Goal: Task Accomplishment & Management: Complete application form

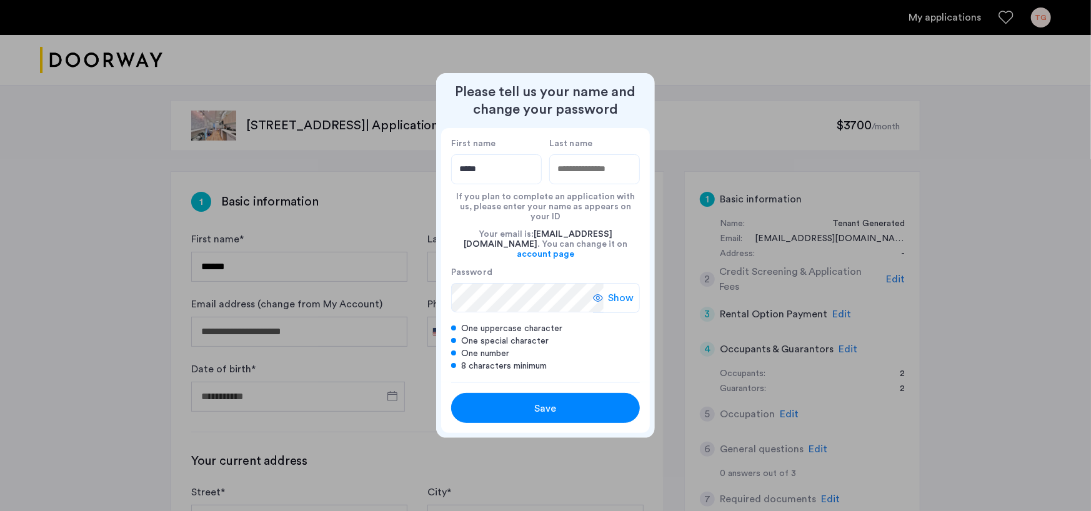
type input "*****"
type input "**********"
click at [426, 291] on div "**********" at bounding box center [545, 255] width 1091 height 511
click at [570, 401] on div "Save" at bounding box center [546, 408] width 120 height 15
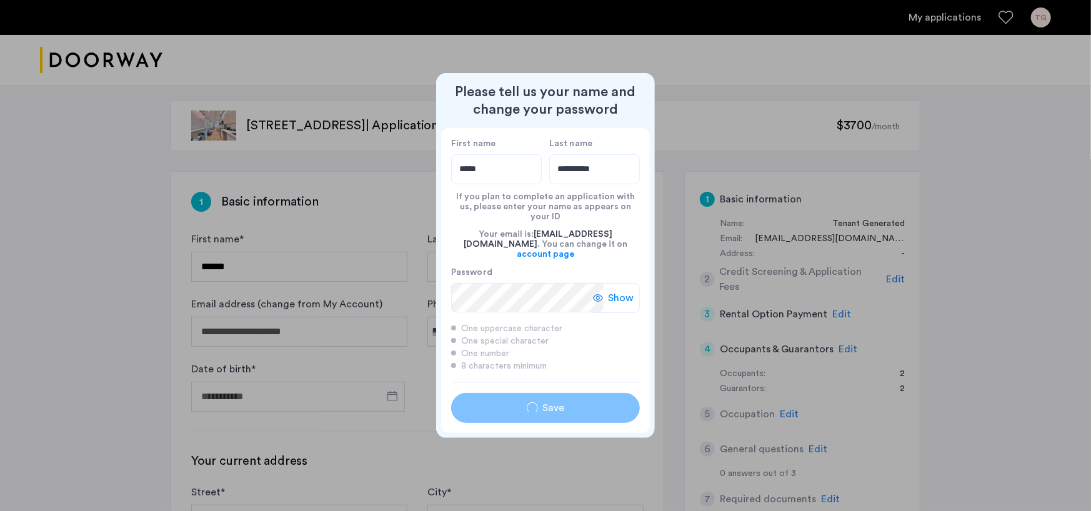
type input "*****"
type input "**********"
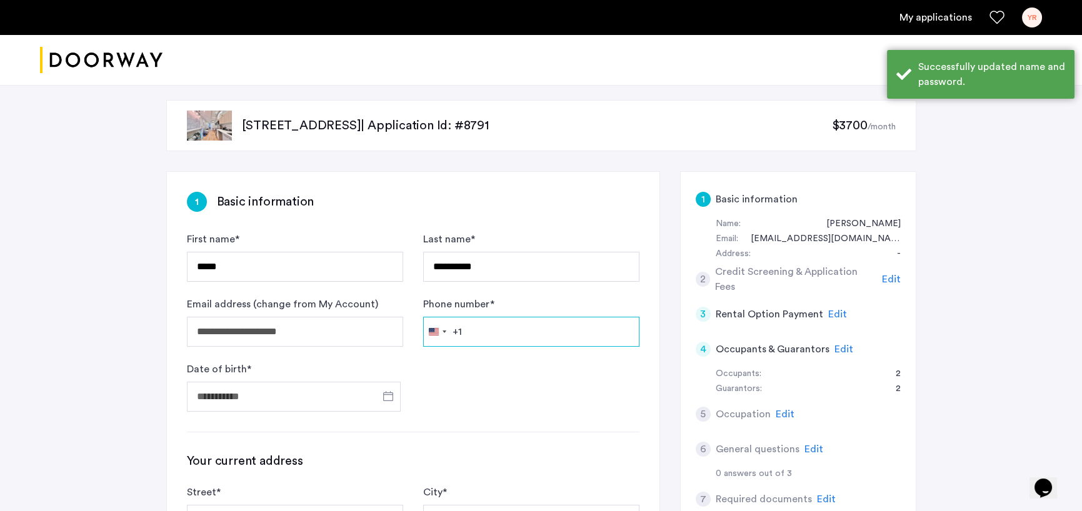
click at [491, 334] on input "Phone number *" at bounding box center [531, 332] width 216 height 30
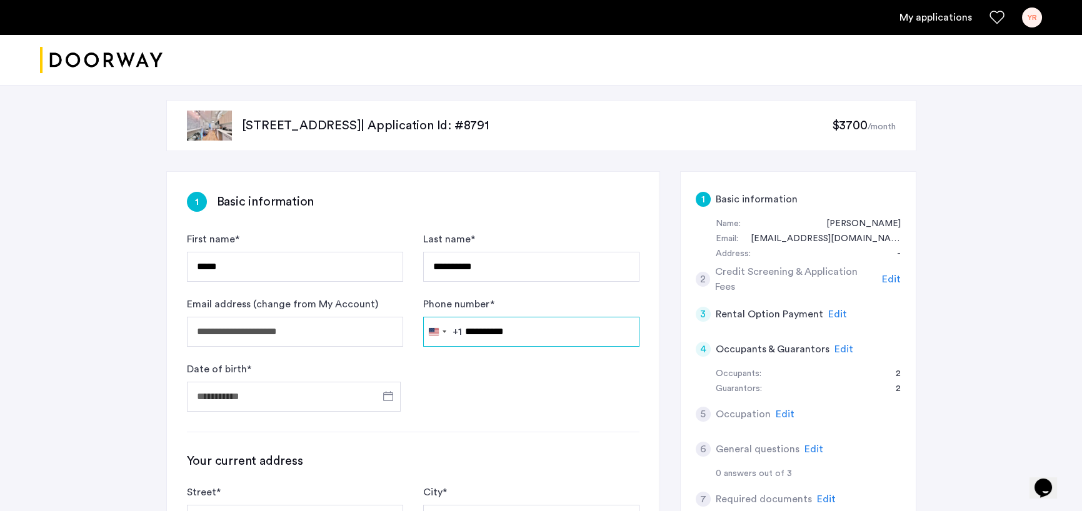
type input "**********"
click at [509, 353] on form "**********" at bounding box center [413, 322] width 452 height 180
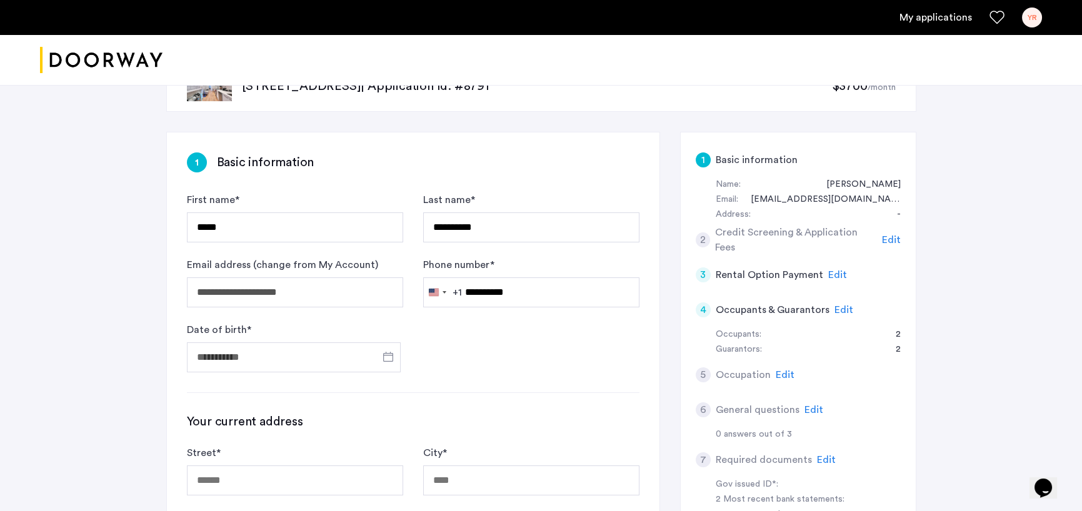
scroll to position [62, 0]
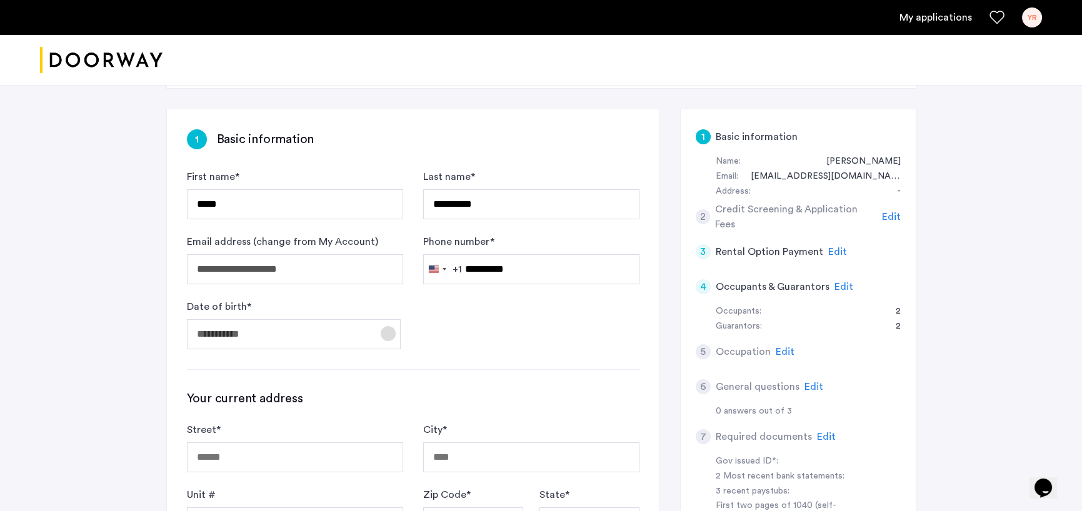
click at [387, 331] on span "Open calendar" at bounding box center [388, 334] width 30 height 30
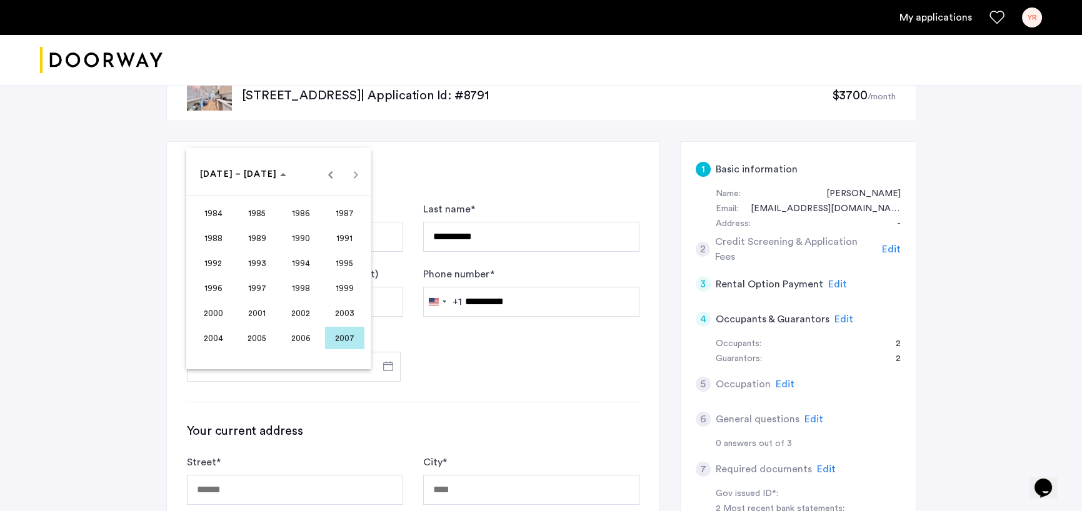
scroll to position [0, 0]
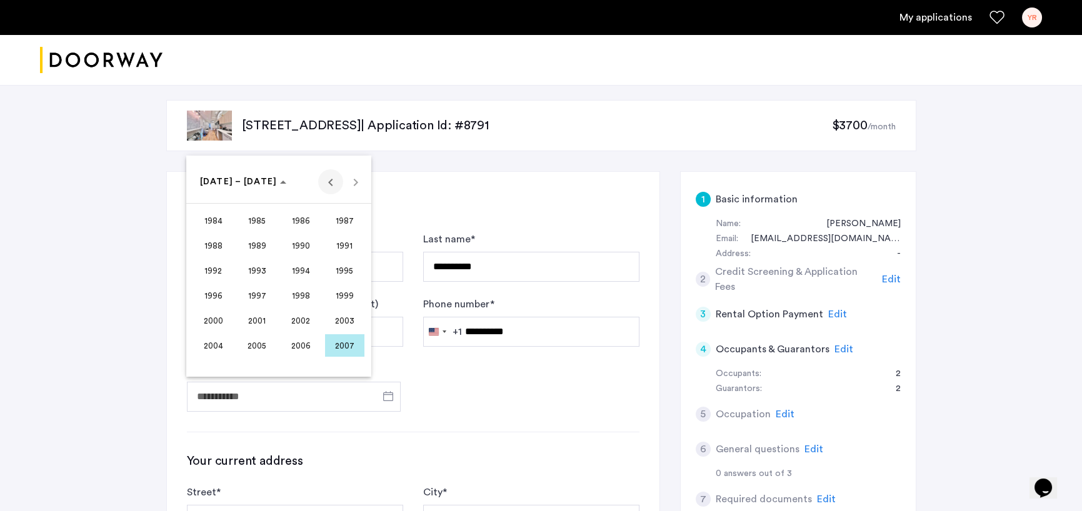
click at [328, 182] on span "Previous 24 years" at bounding box center [330, 181] width 25 height 25
click at [217, 324] on span "1976" at bounding box center [213, 320] width 39 height 22
click at [337, 246] on span "APR" at bounding box center [344, 245] width 39 height 22
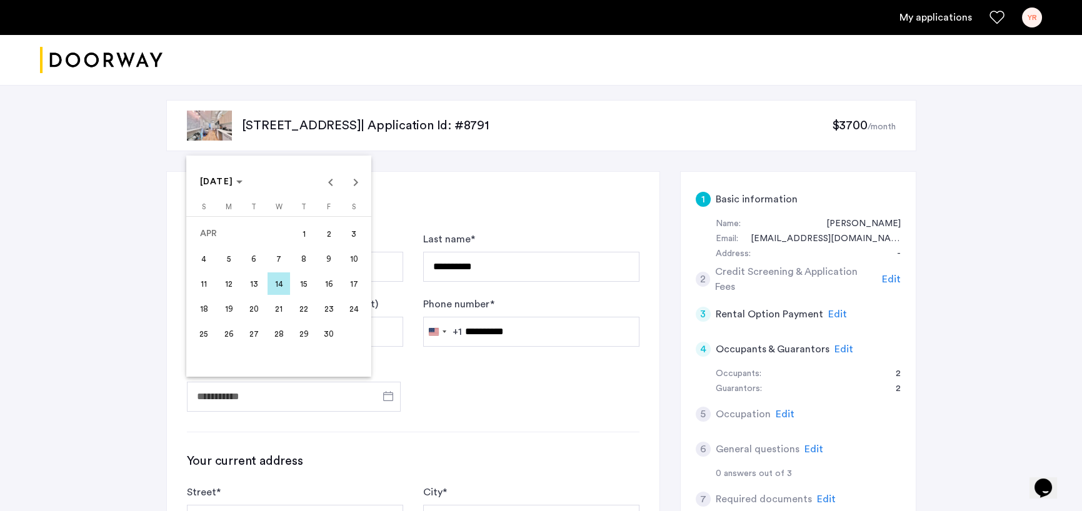
click at [304, 311] on span "22" at bounding box center [303, 308] width 22 height 22
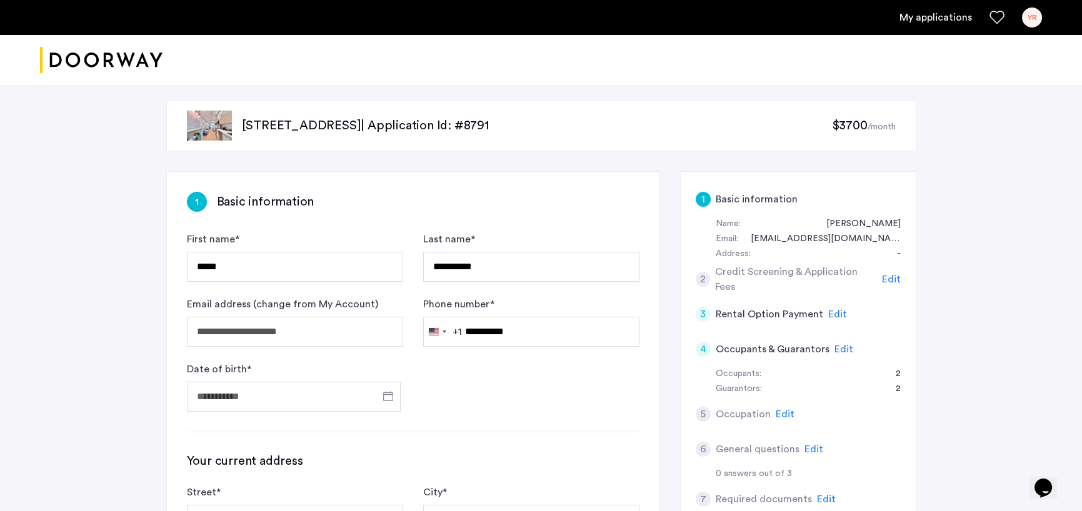
type input "**********"
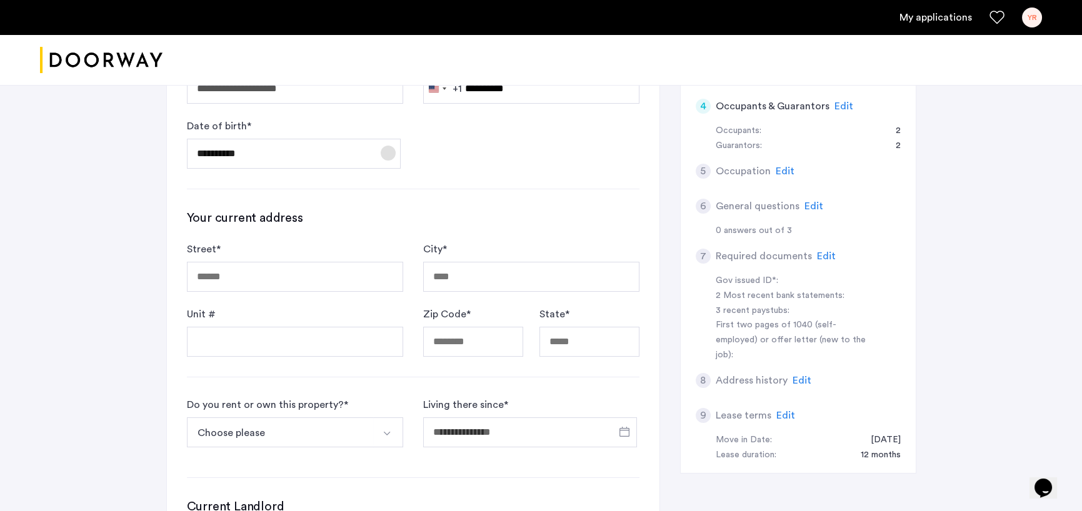
scroll to position [250, 0]
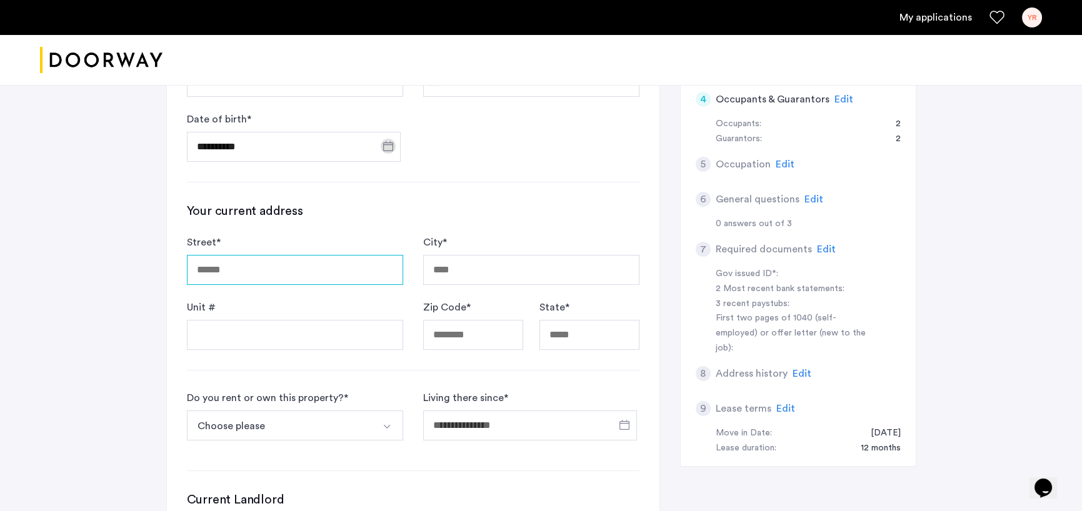
click at [257, 269] on input "Street *" at bounding box center [295, 270] width 216 height 30
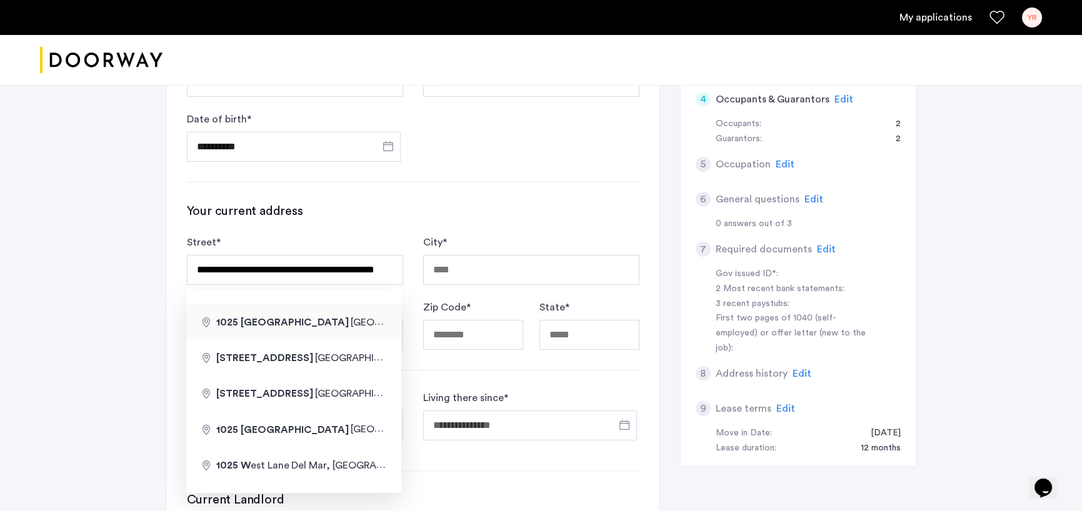
type input "**********"
type input "*********"
type input "*****"
type input "**"
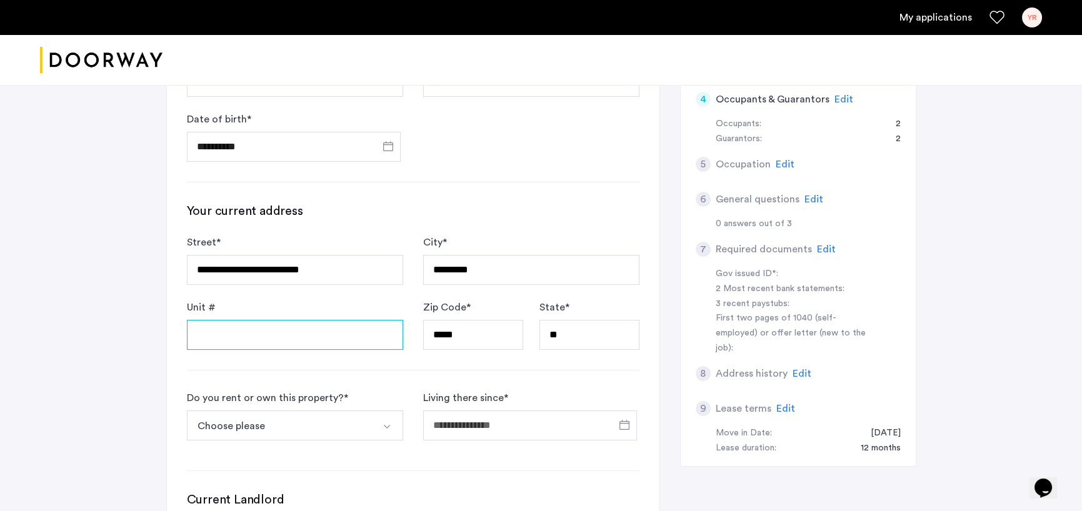
click at [262, 332] on input "Unit #" at bounding box center [295, 335] width 216 height 30
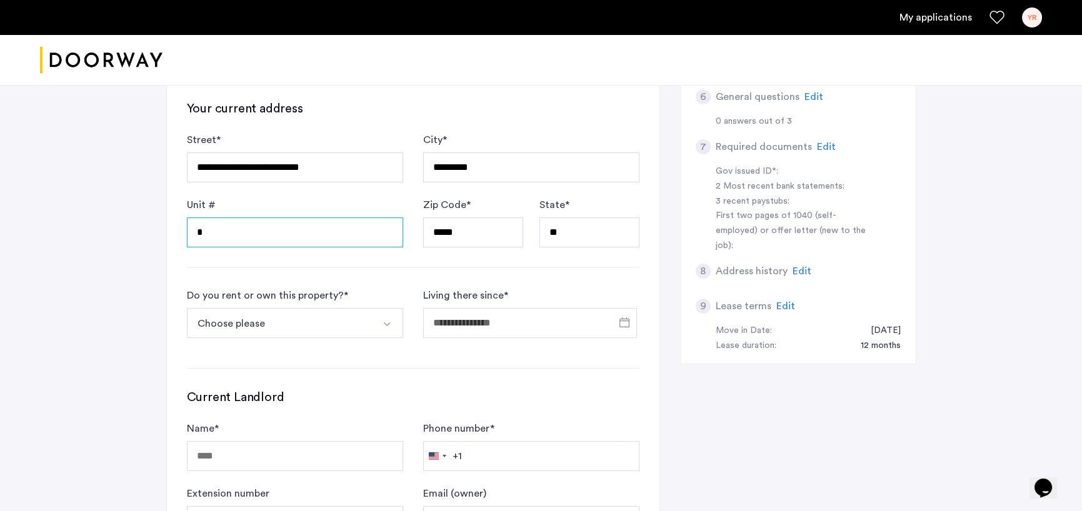
scroll to position [375, 0]
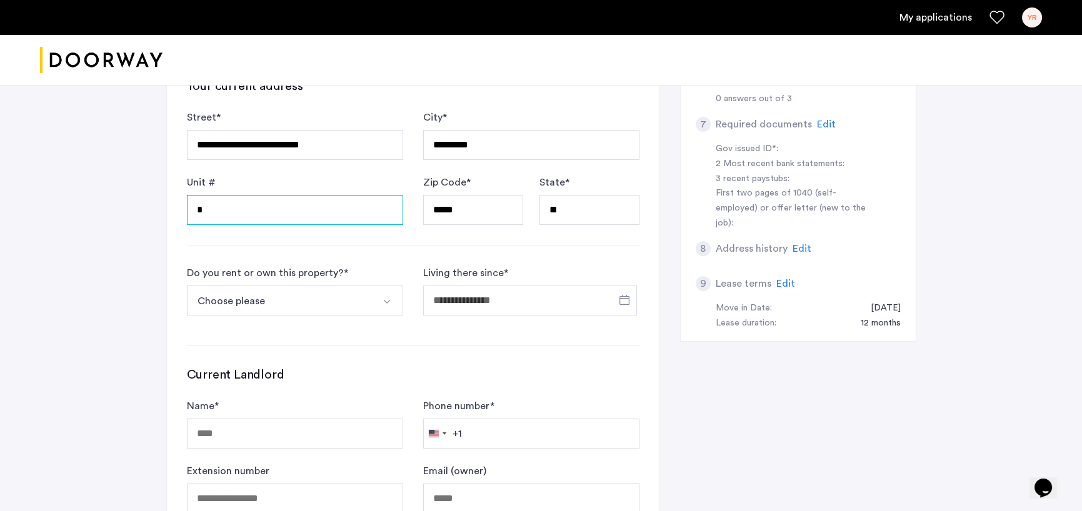
type input "*"
click at [302, 303] on button "Choose please" at bounding box center [280, 301] width 187 height 30
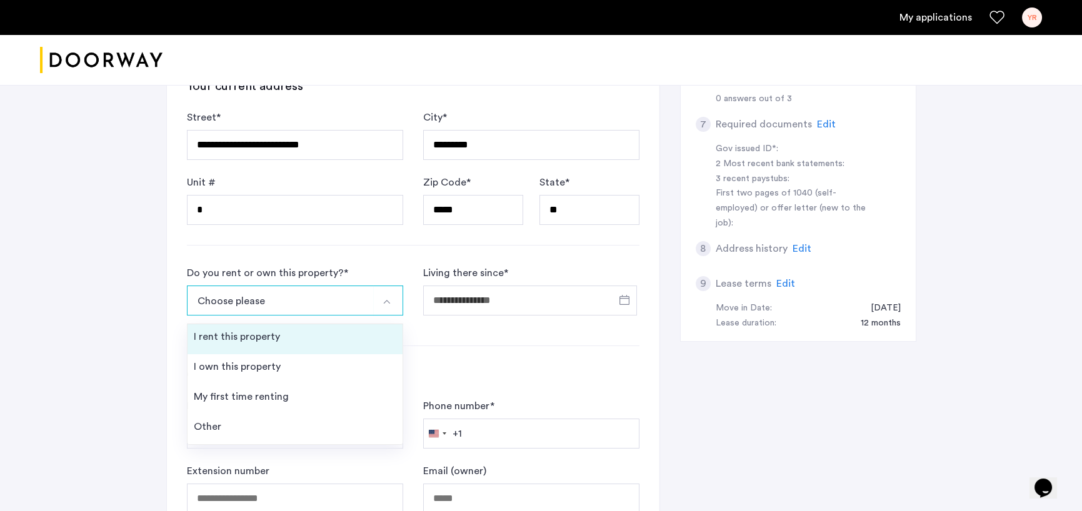
click at [229, 338] on div "I rent this property" at bounding box center [237, 336] width 86 height 15
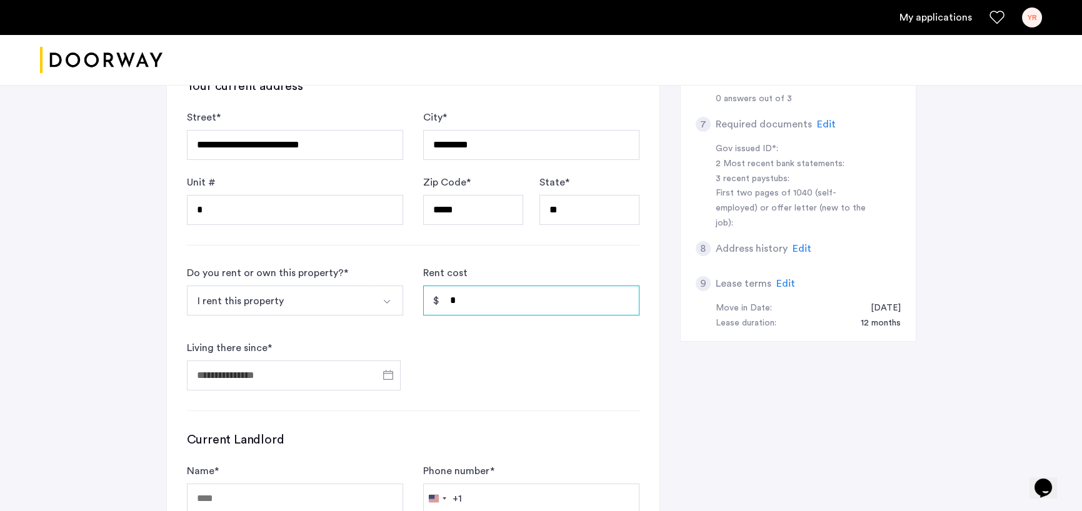
click at [512, 306] on input "*" at bounding box center [531, 301] width 216 height 30
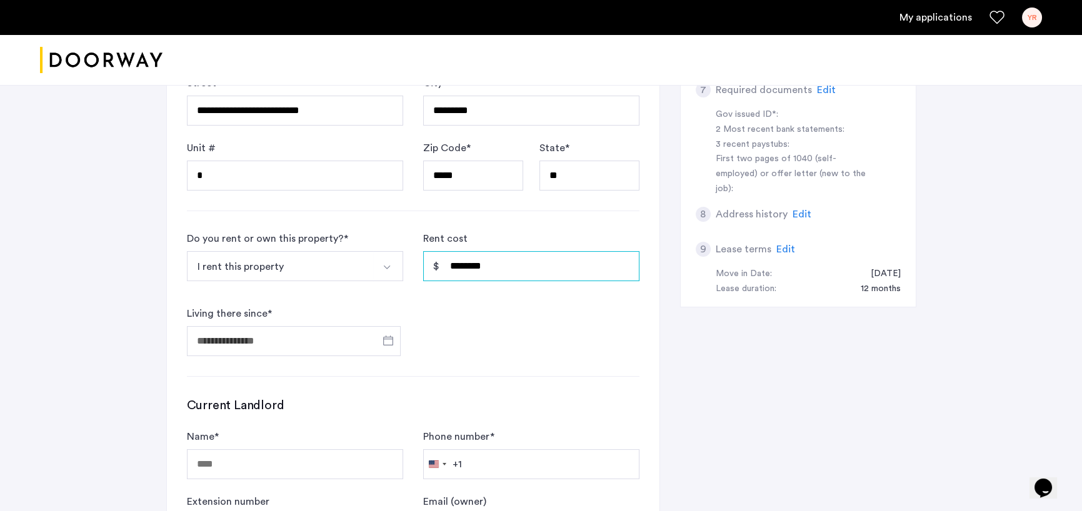
scroll to position [437, 0]
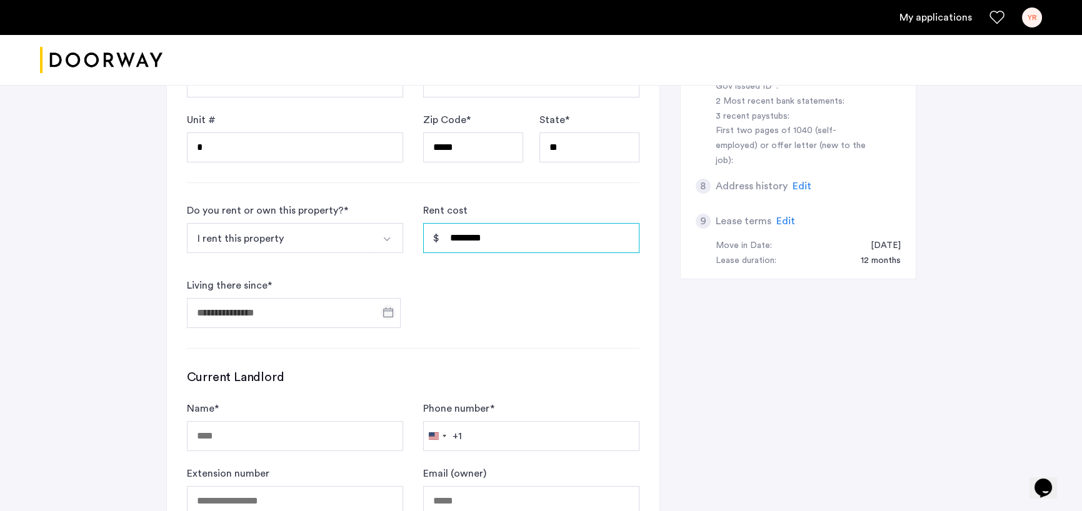
type input "********"
click at [385, 312] on span "Open calendar" at bounding box center [388, 312] width 30 height 30
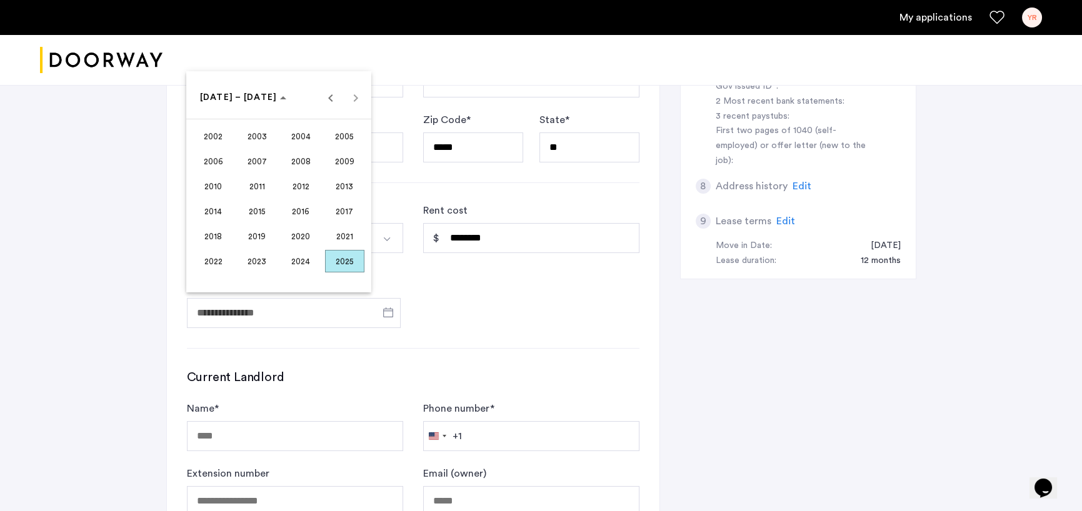
click at [289, 261] on span "2024" at bounding box center [300, 261] width 39 height 22
click at [247, 211] on span "OCT" at bounding box center [256, 211] width 39 height 22
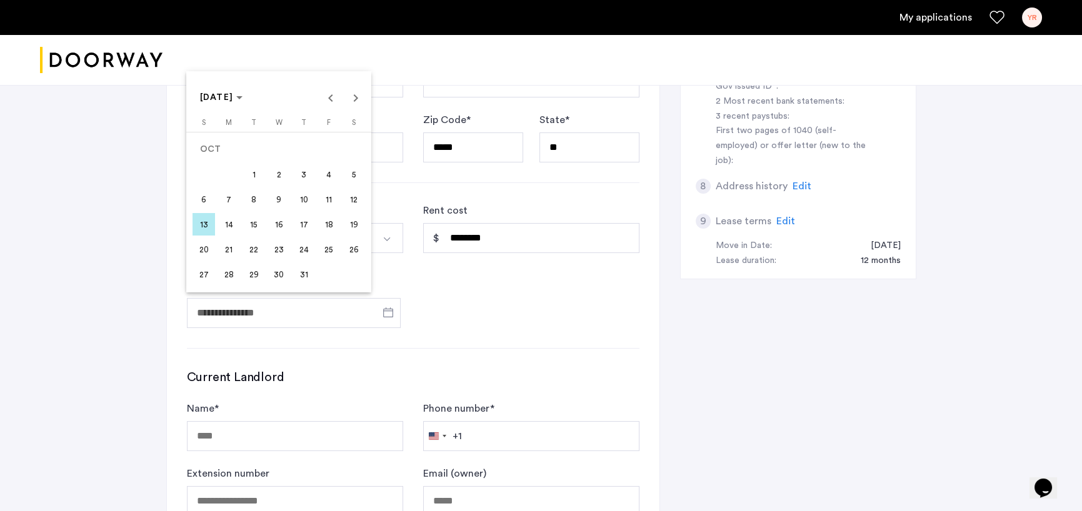
click at [257, 172] on span "1" at bounding box center [253, 174] width 22 height 22
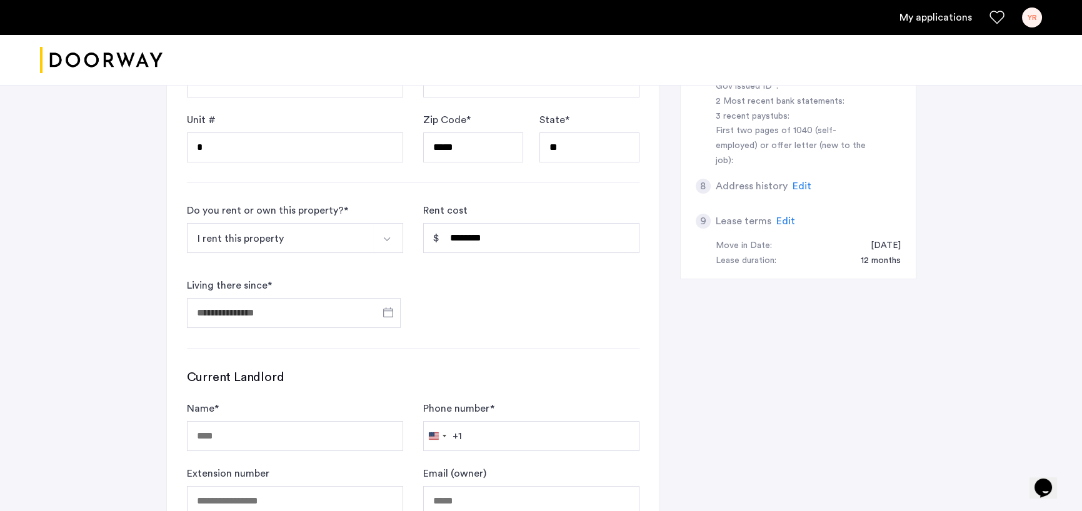
type input "**********"
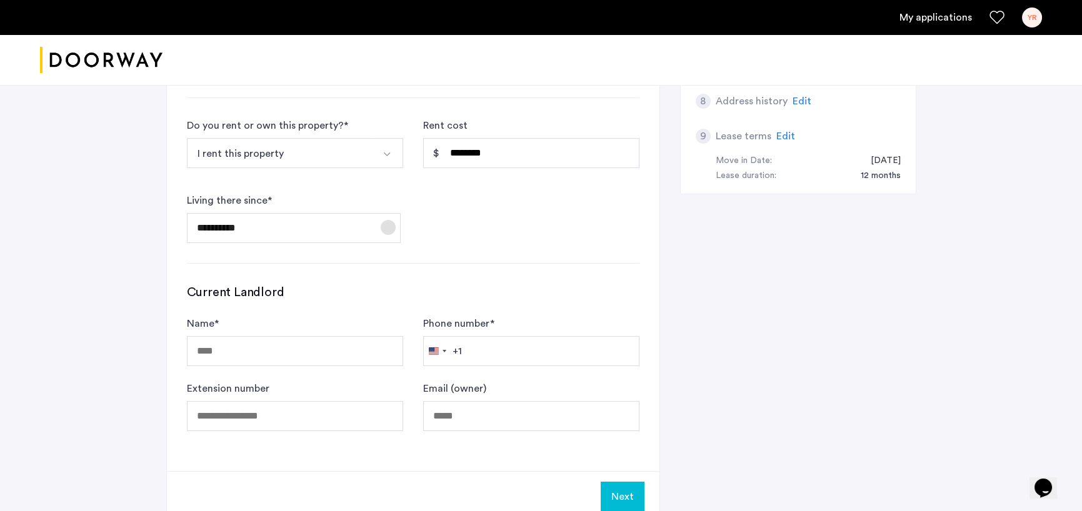
scroll to position [562, 0]
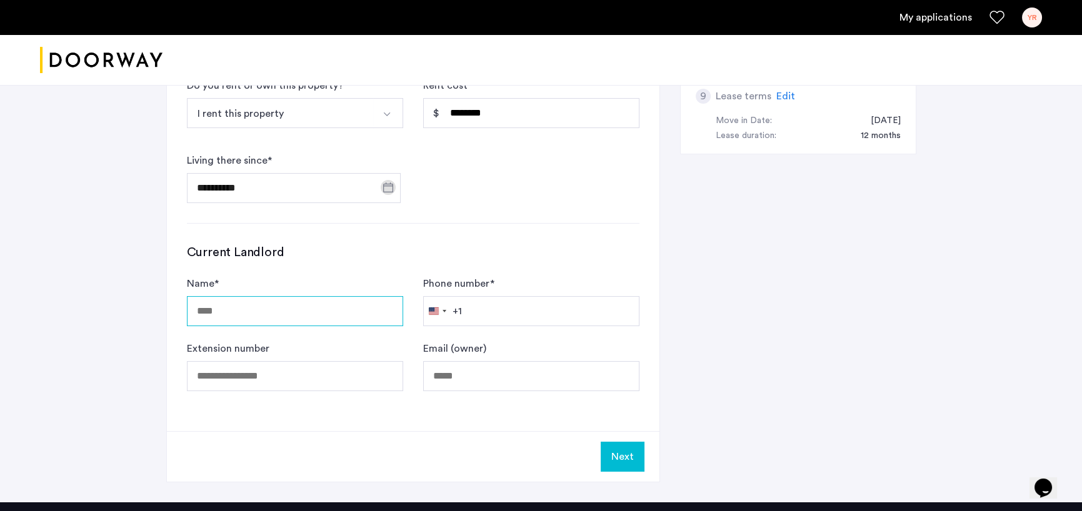
click at [292, 311] on input "Name *" at bounding box center [295, 311] width 216 height 30
type input "****"
click at [537, 314] on input "Phone number *" at bounding box center [531, 311] width 216 height 30
type input "**********"
click at [506, 374] on input "Email (owner)" at bounding box center [531, 376] width 216 height 30
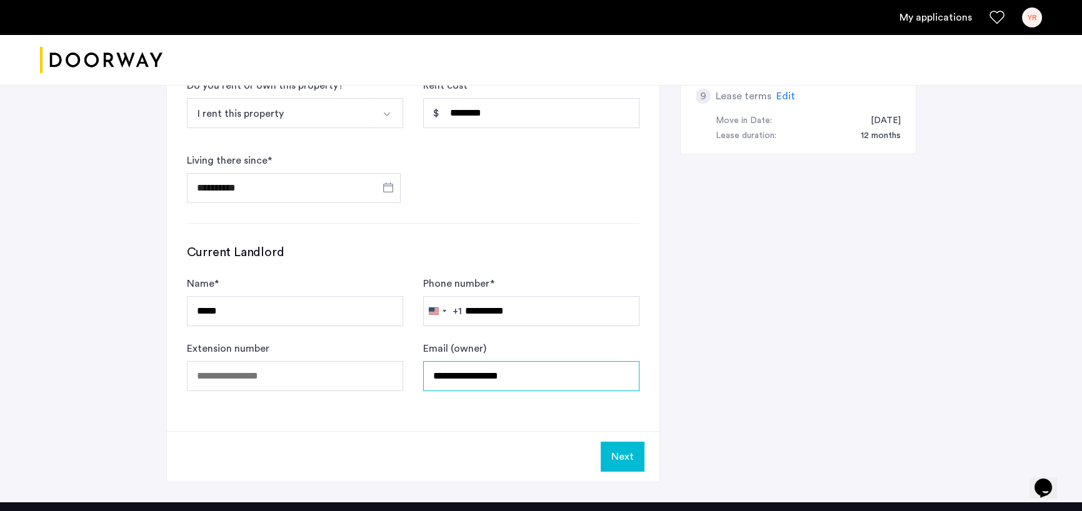
type input "**********"
click at [632, 456] on button "Next" at bounding box center [623, 457] width 44 height 30
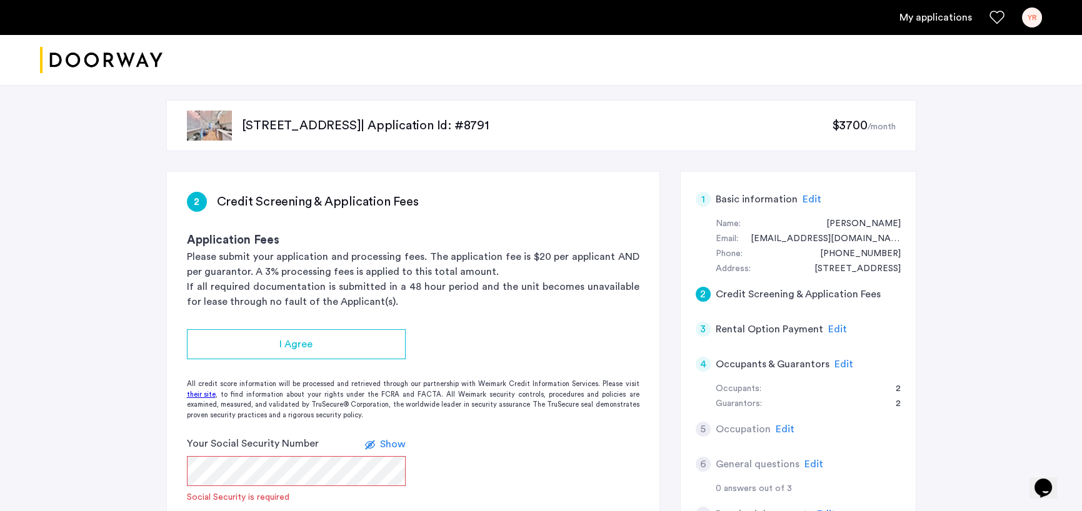
click at [207, 122] on img at bounding box center [209, 126] width 45 height 30
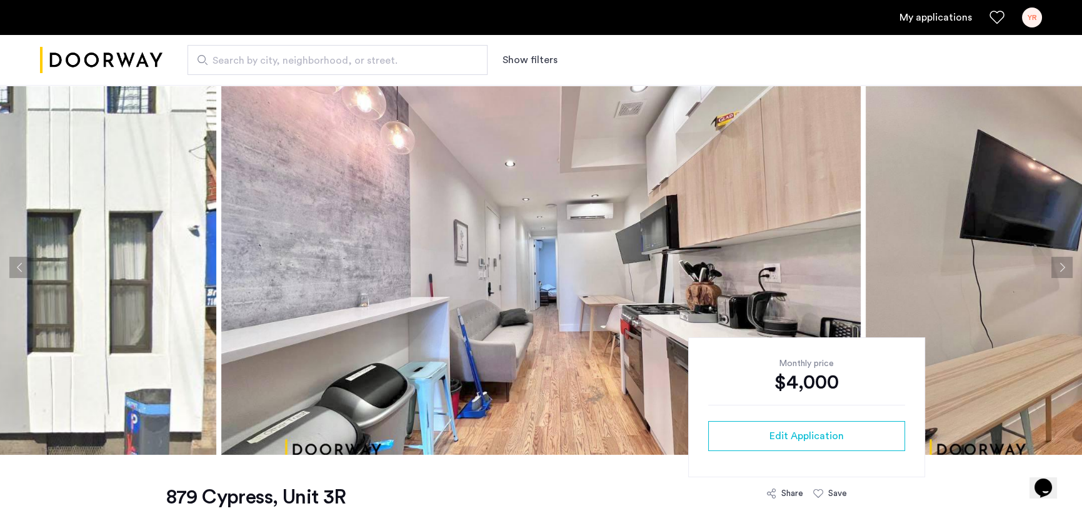
click at [1064, 266] on button "Next apartment" at bounding box center [1061, 267] width 21 height 21
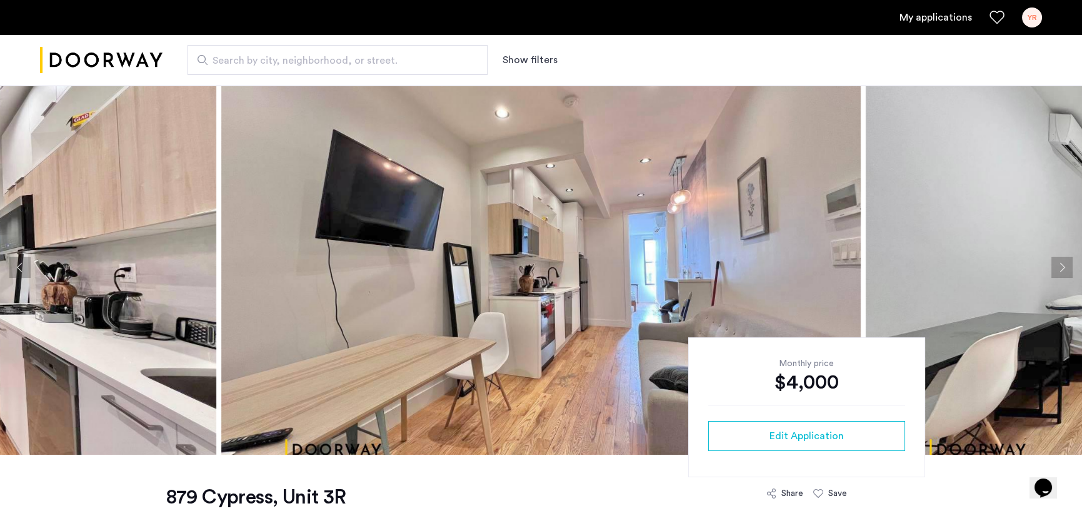
click at [1064, 266] on button "Next apartment" at bounding box center [1061, 267] width 21 height 21
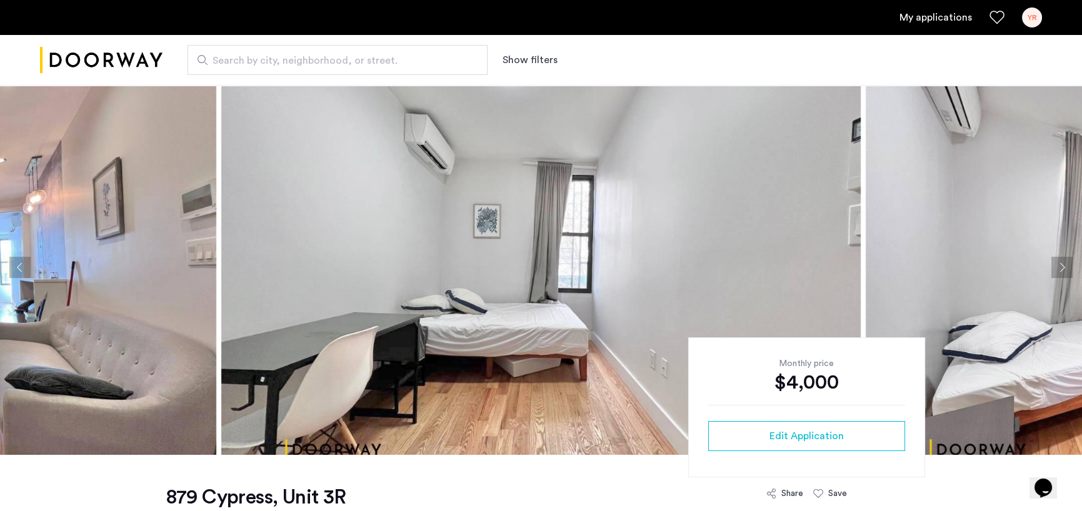
click at [1064, 266] on button "Next apartment" at bounding box center [1061, 267] width 21 height 21
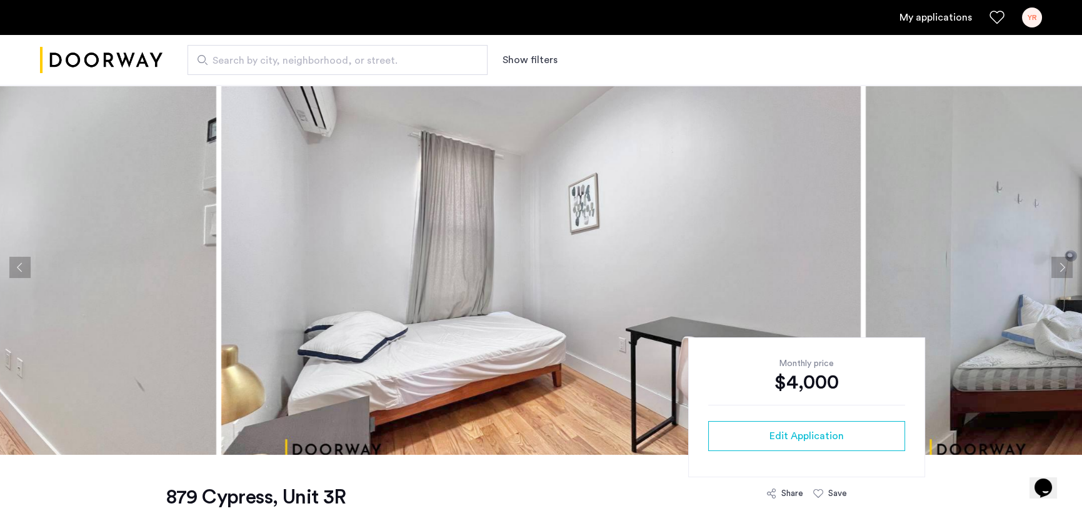
click at [1064, 266] on button "Next apartment" at bounding box center [1061, 267] width 21 height 21
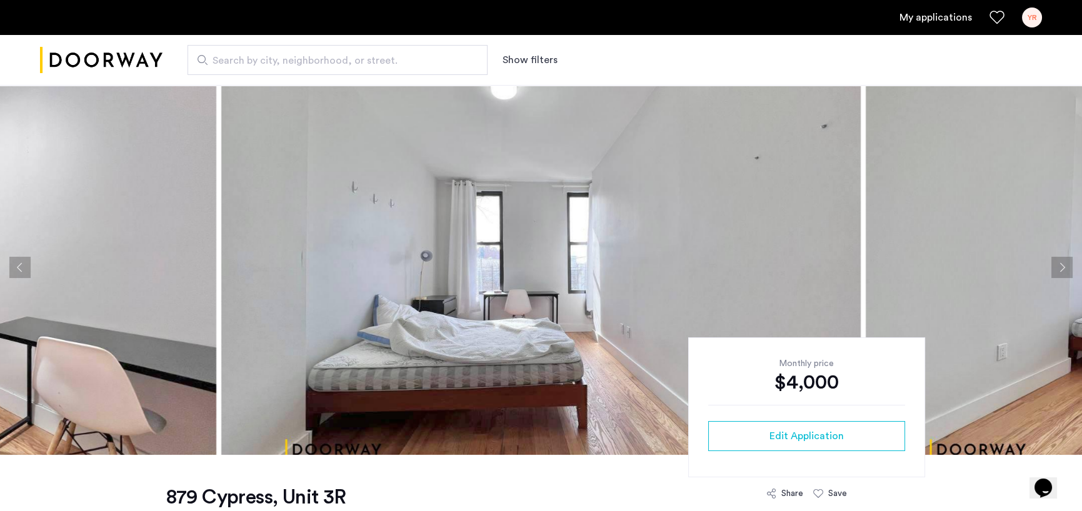
click at [1064, 266] on button "Next apartment" at bounding box center [1061, 267] width 21 height 21
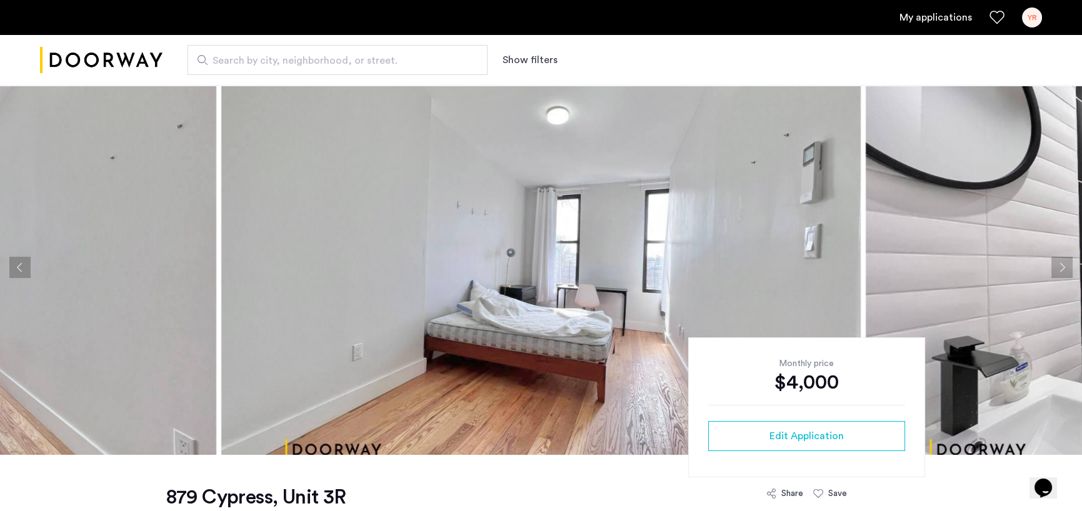
click at [1064, 266] on button "Next apartment" at bounding box center [1061, 267] width 21 height 21
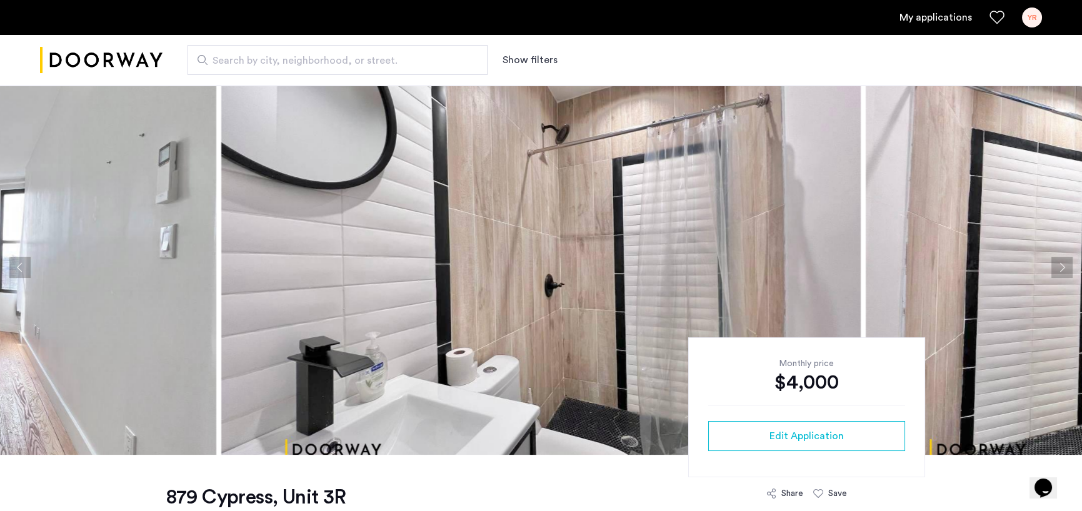
click at [1064, 266] on button "Next apartment" at bounding box center [1061, 267] width 21 height 21
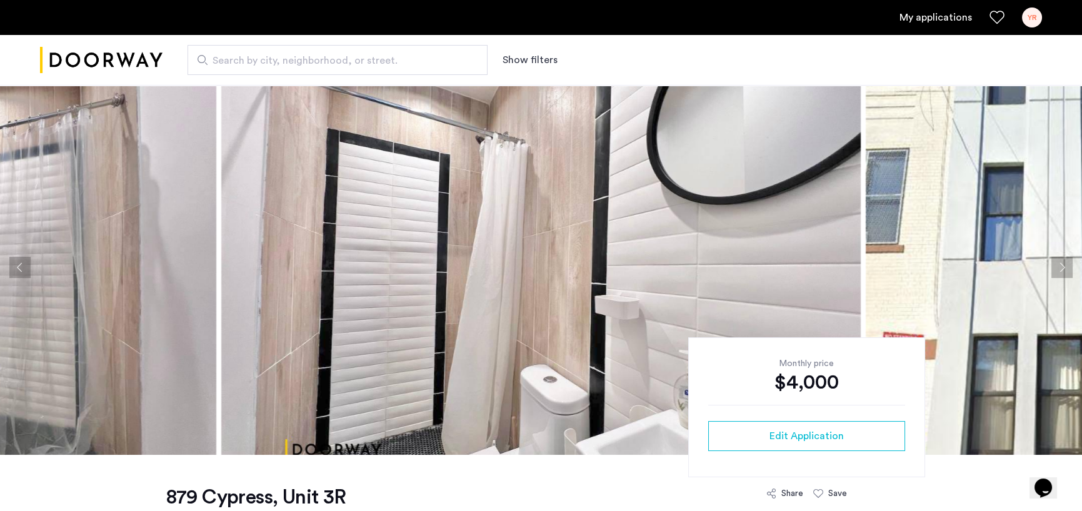
click at [1064, 266] on button "Next apartment" at bounding box center [1061, 267] width 21 height 21
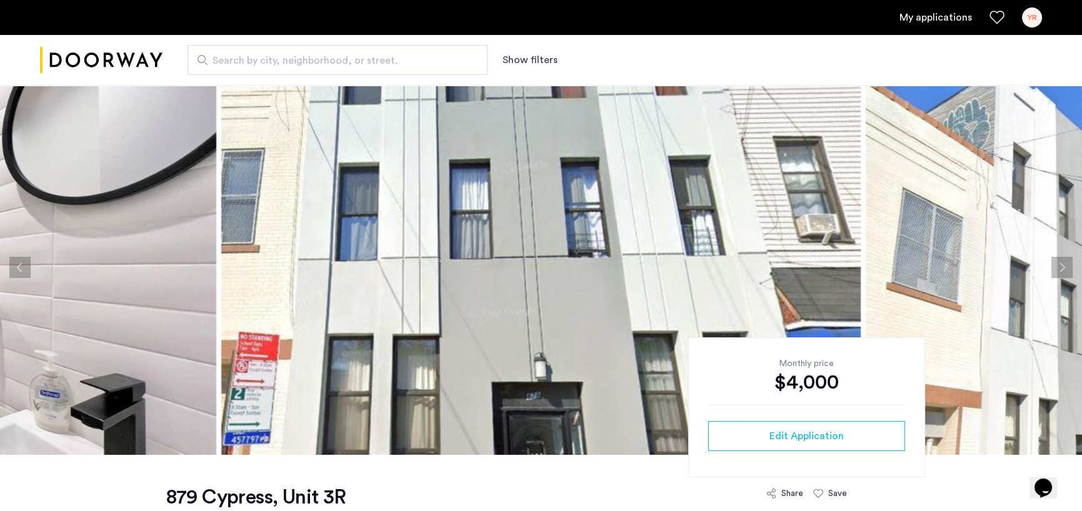
click at [1064, 266] on button "Next apartment" at bounding box center [1061, 267] width 21 height 21
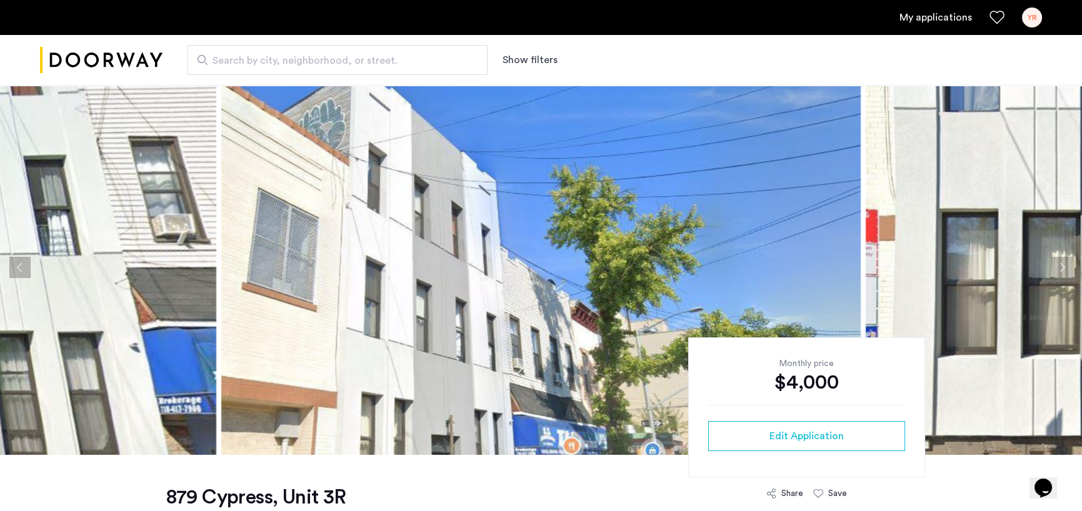
click at [1064, 266] on button "Next apartment" at bounding box center [1061, 267] width 21 height 21
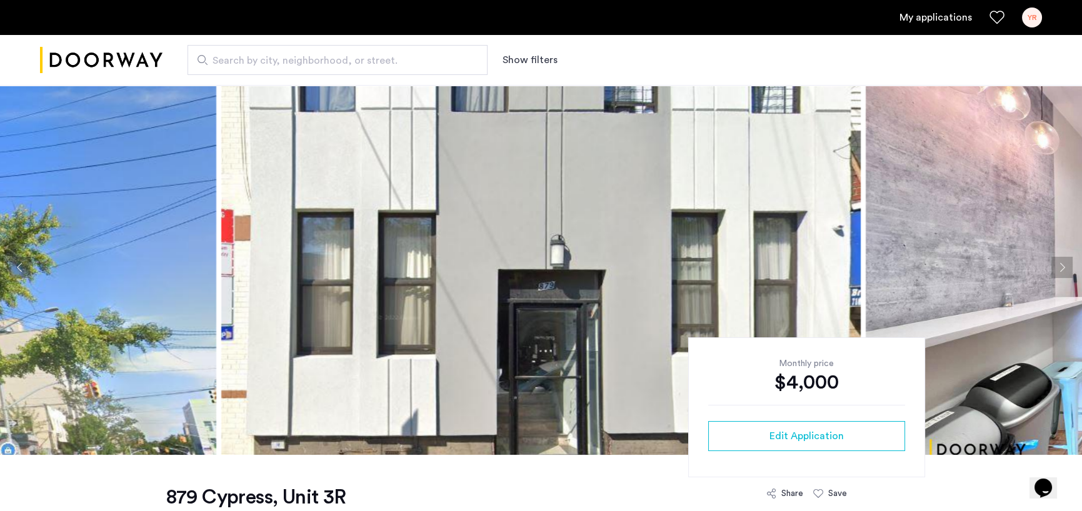
click at [1064, 266] on button "Next apartment" at bounding box center [1061, 267] width 21 height 21
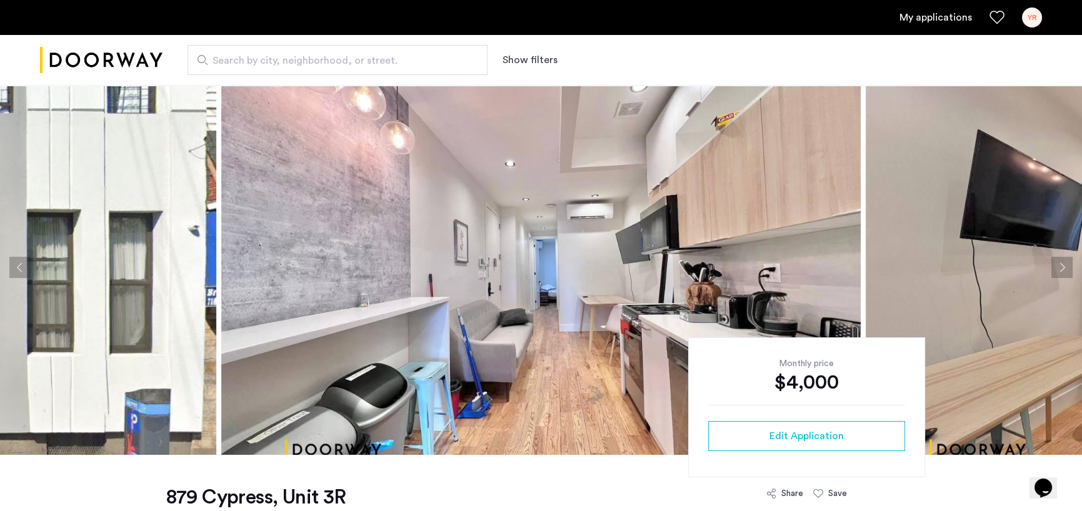
click at [1064, 266] on button "Next apartment" at bounding box center [1061, 267] width 21 height 21
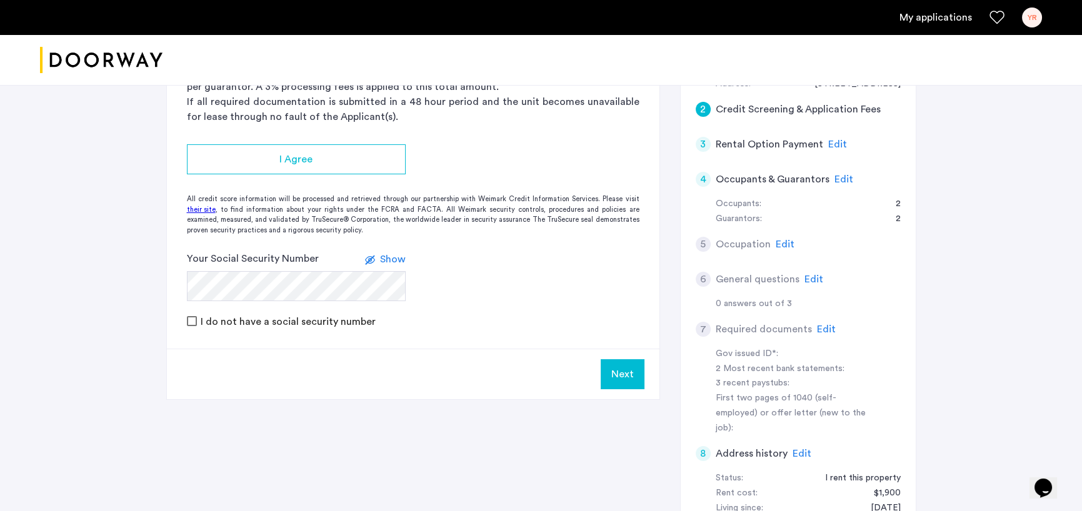
scroll to position [187, 0]
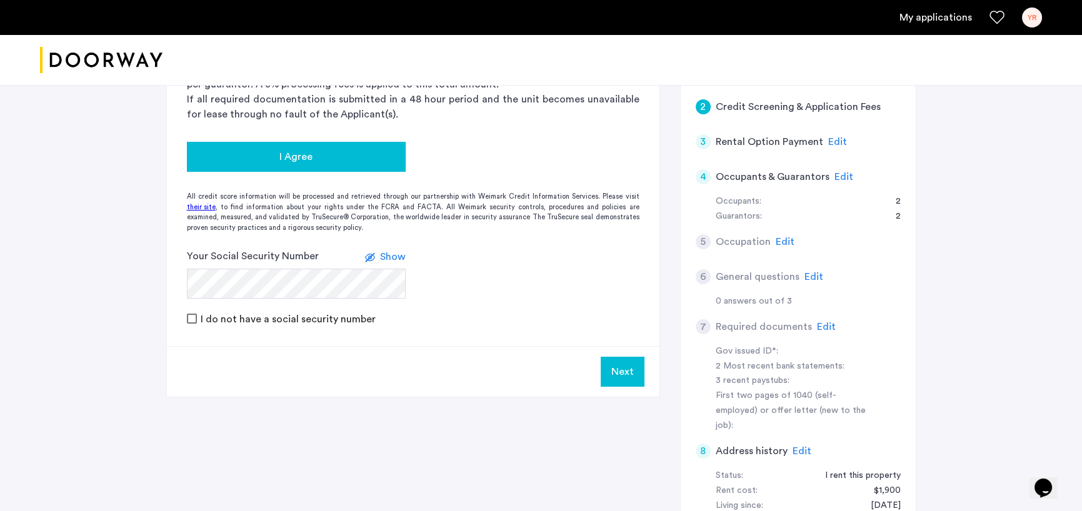
click at [304, 159] on span "I Agree" at bounding box center [295, 156] width 33 height 15
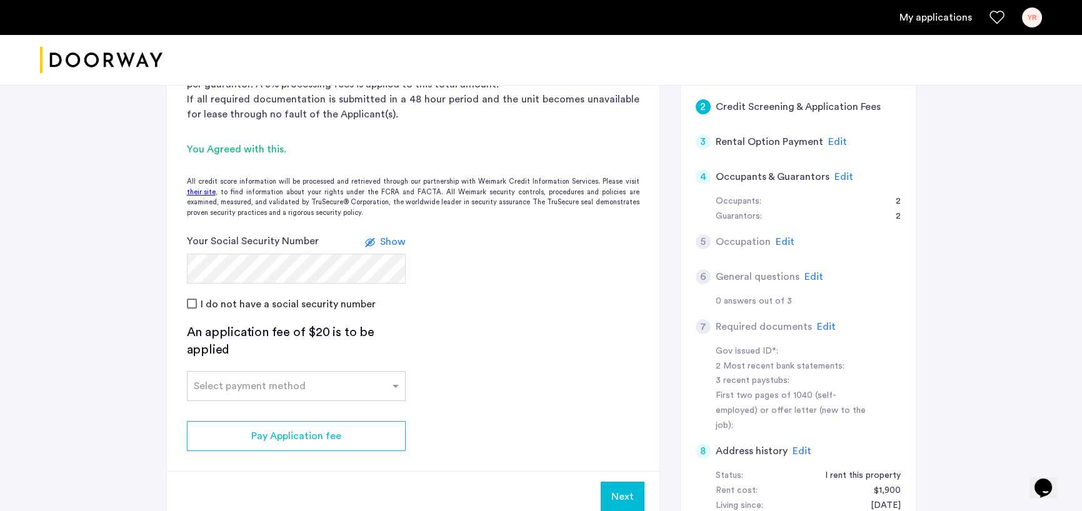
click at [549, 254] on form "Your Social Security Number Show I do not have a social security number" at bounding box center [413, 272] width 492 height 77
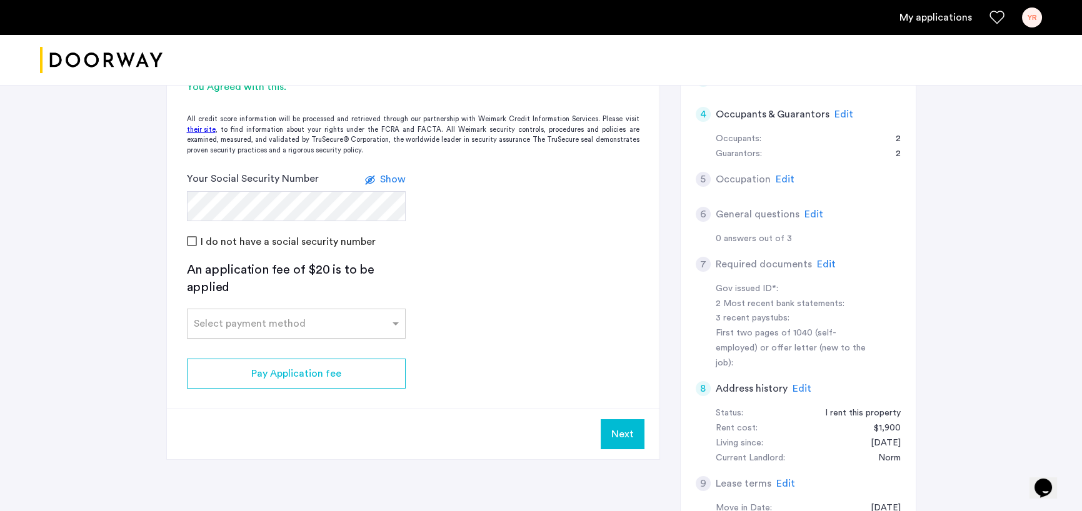
click at [337, 324] on input "text" at bounding box center [284, 321] width 180 height 9
click at [257, 349] on div "Credit Card" at bounding box center [295, 351] width 217 height 25
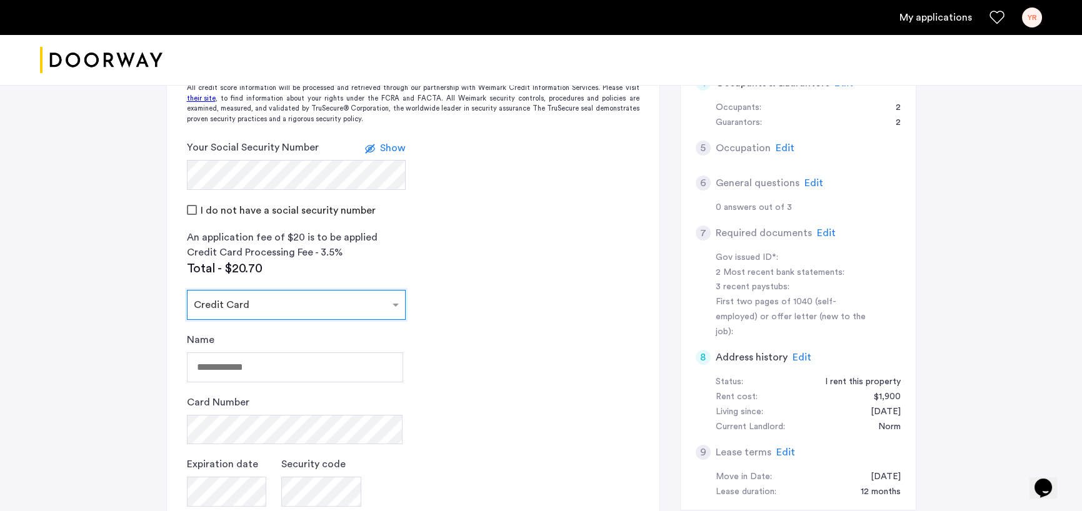
scroll to position [312, 0]
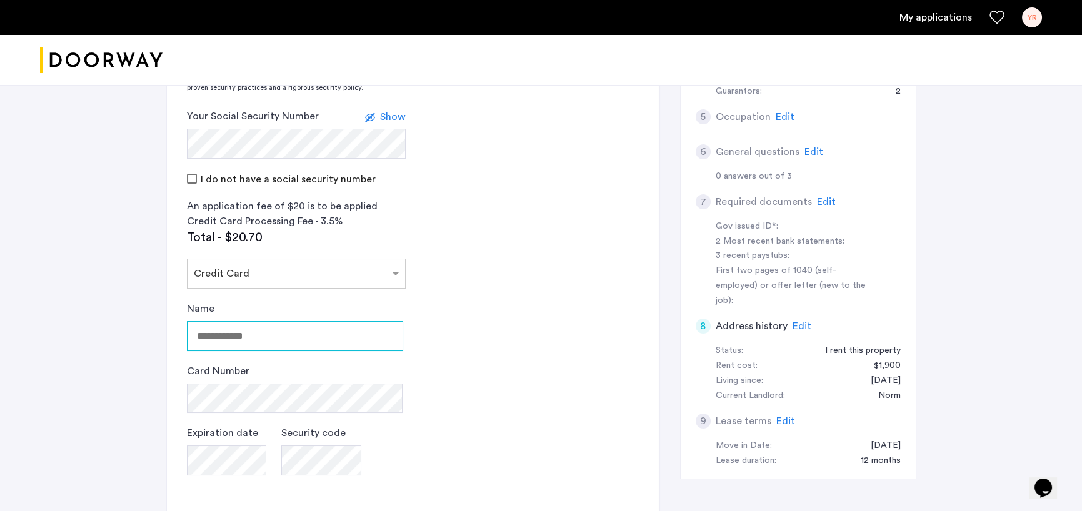
drag, startPoint x: 274, startPoint y: 332, endPoint x: 75, endPoint y: 316, distance: 200.0
click at [75, 316] on div "[STREET_ADDRESS] | Application Id: #8791 $3700 /month 2 Credit Screening & Appl…" at bounding box center [541, 205] width 1082 height 874
type input "**********"
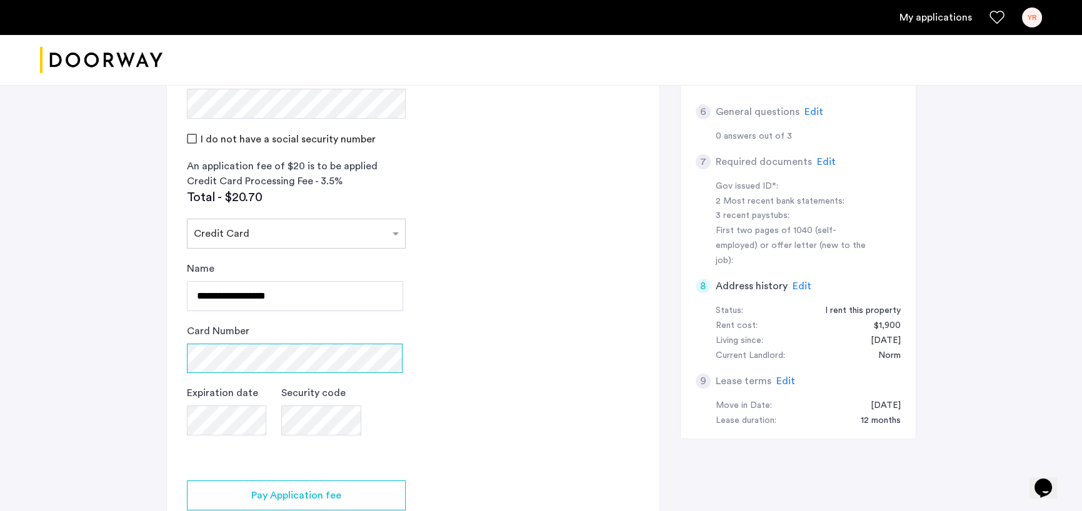
scroll to position [375, 0]
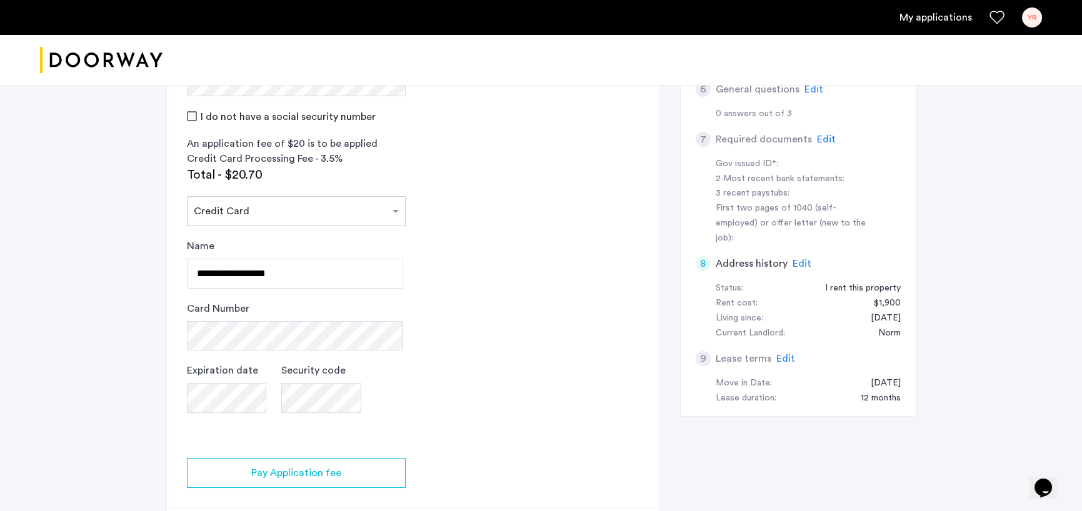
click at [787, 354] on span "Edit" at bounding box center [785, 359] width 19 height 10
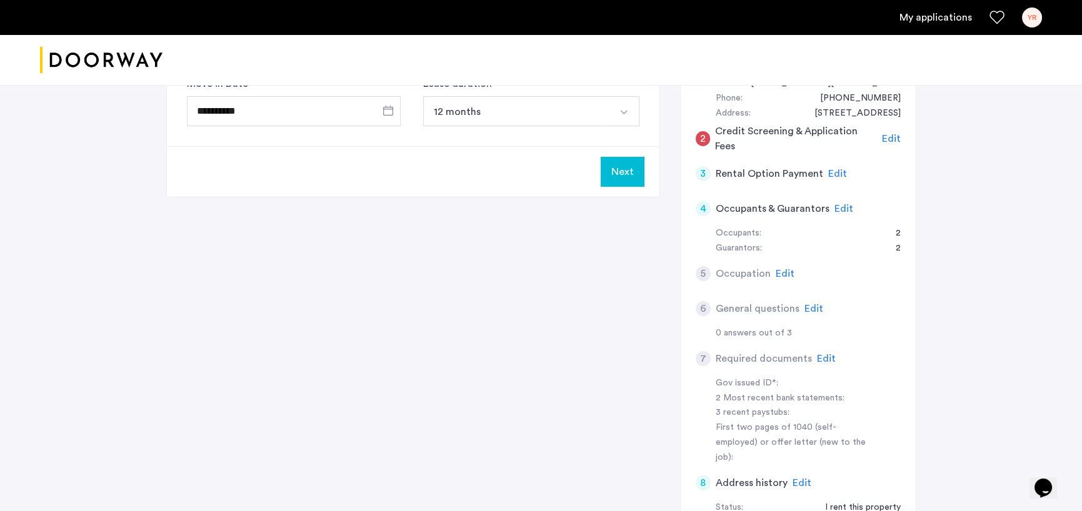
scroll to position [0, 0]
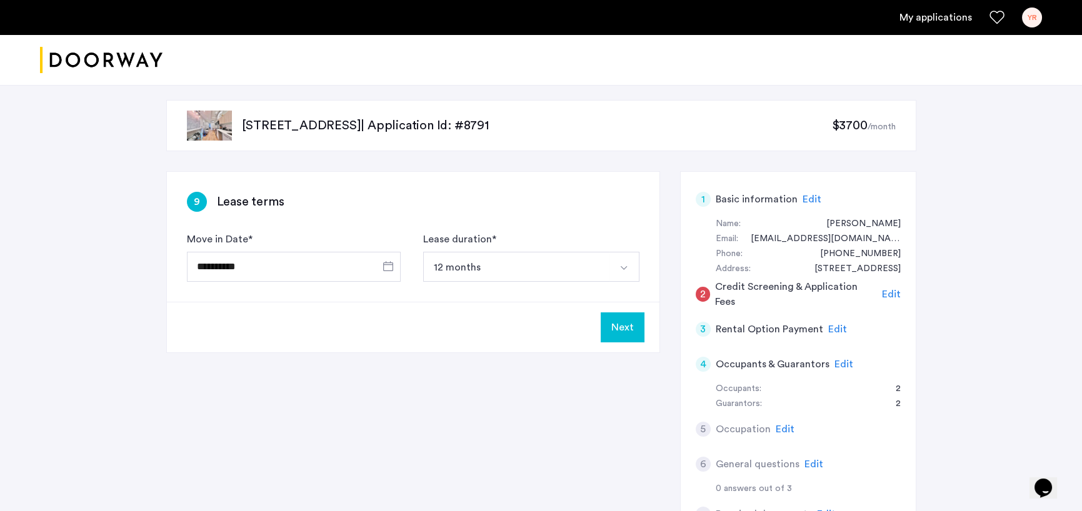
click at [892, 293] on span "Edit" at bounding box center [891, 294] width 19 height 10
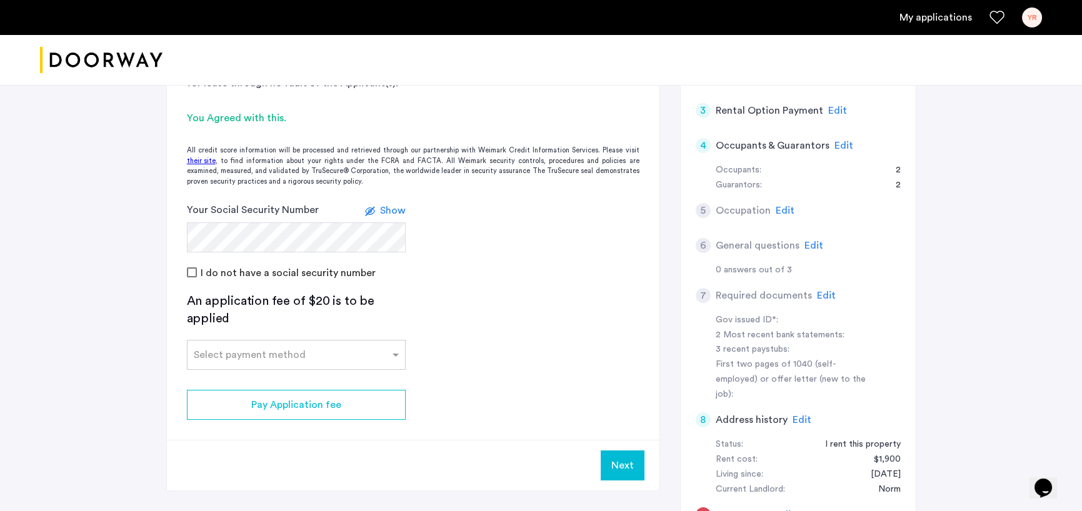
scroll to position [250, 0]
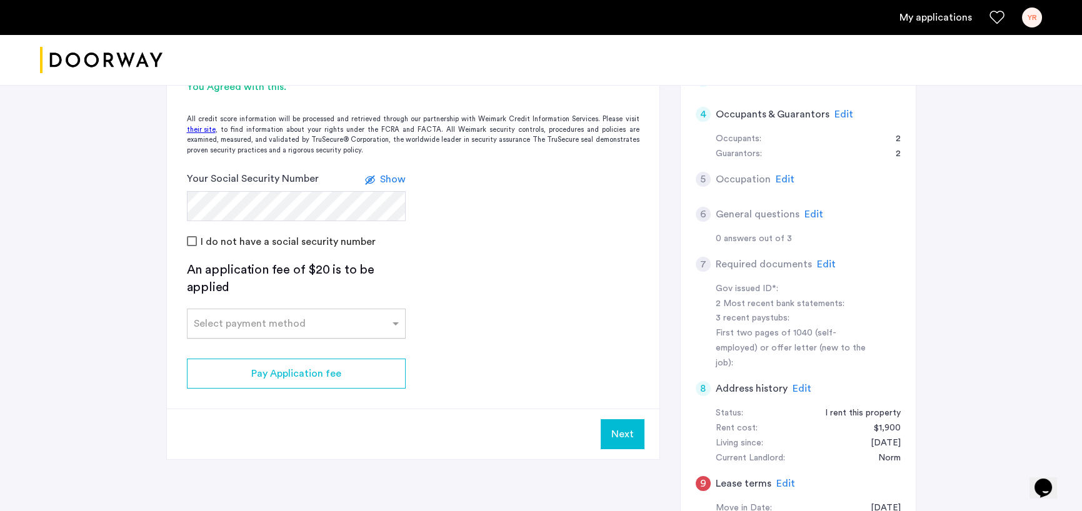
click at [347, 322] on input "text" at bounding box center [284, 321] width 180 height 9
click at [257, 350] on div "Credit Card" at bounding box center [295, 351] width 217 height 25
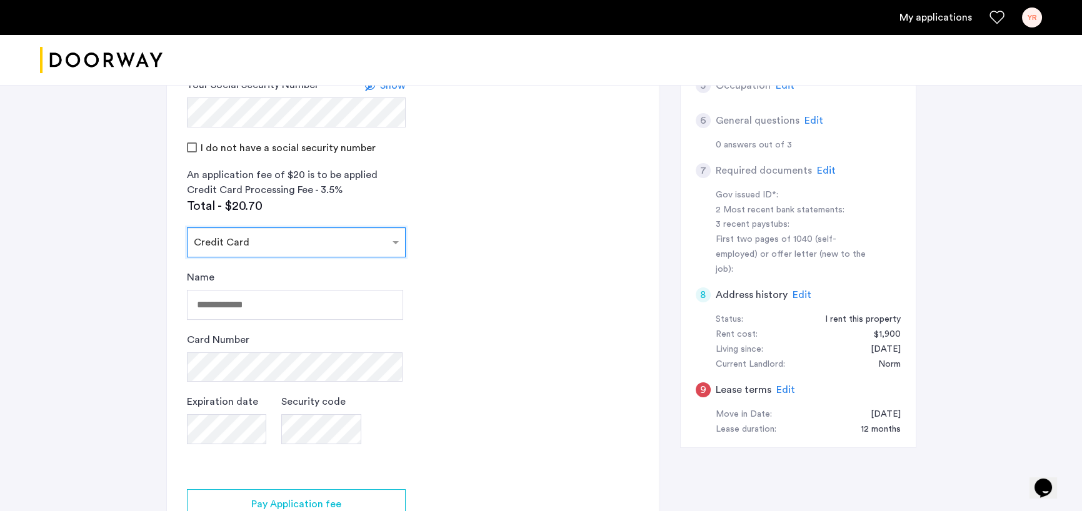
scroll to position [375, 0]
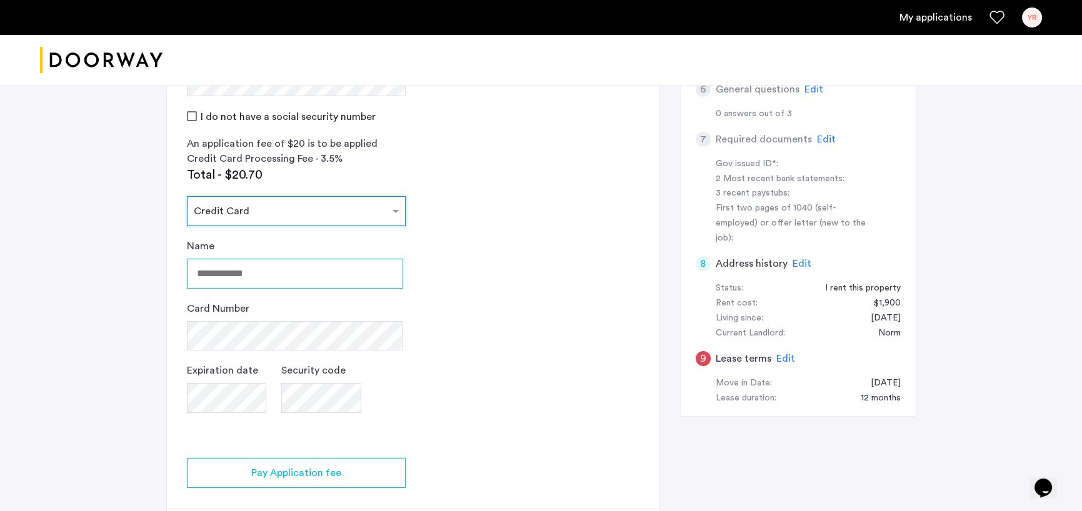
click at [253, 275] on input "Name" at bounding box center [295, 274] width 216 height 30
type input "**********"
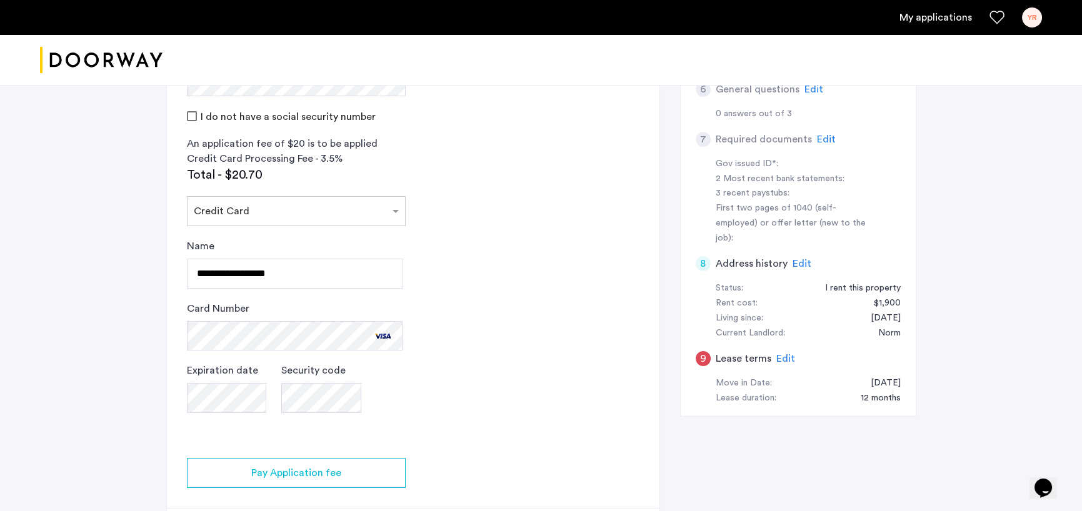
click at [462, 299] on app-credit-screening "2 Credit Screening & Application Fees Application Fees Please submit your appli…" at bounding box center [413, 178] width 492 height 762
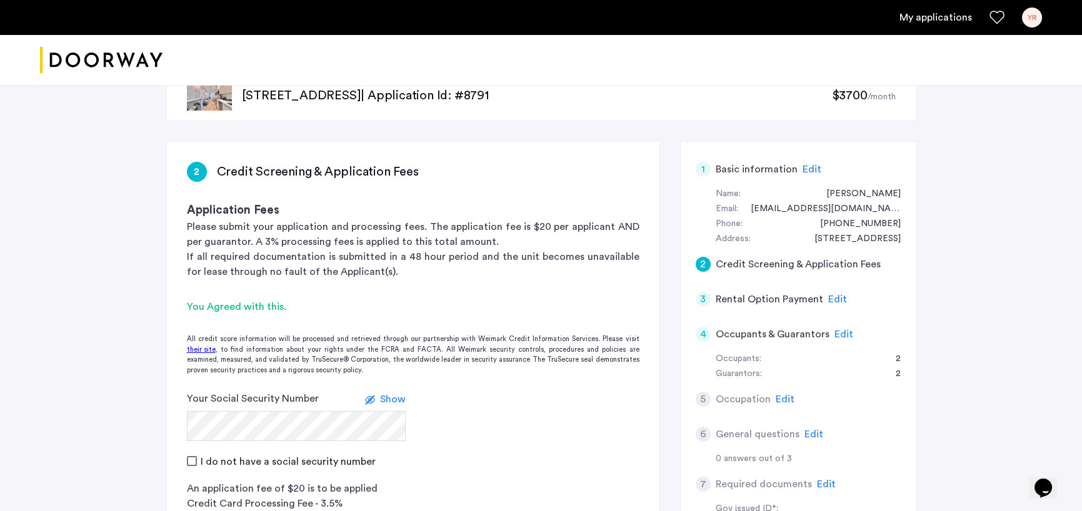
scroll to position [0, 0]
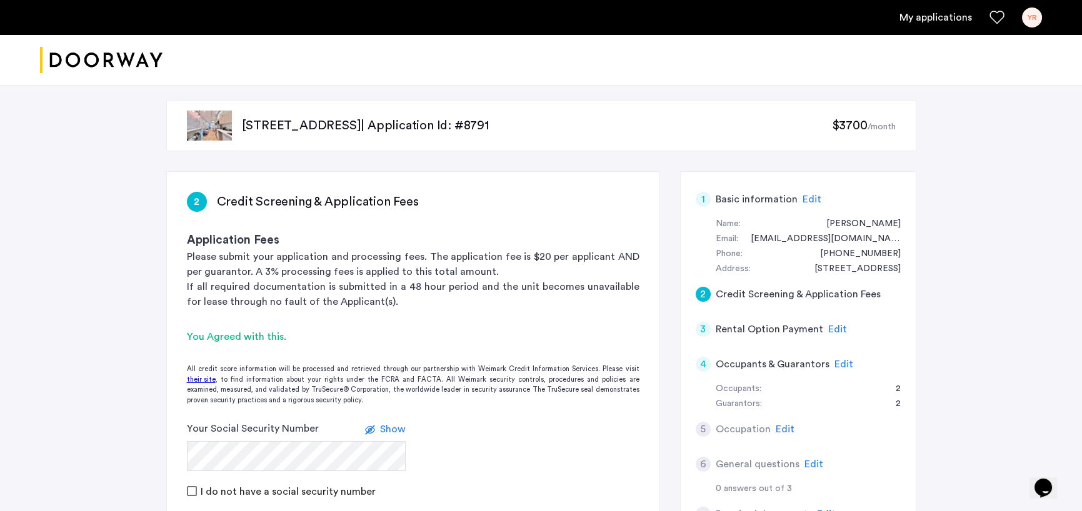
click at [217, 122] on img at bounding box center [209, 126] width 45 height 30
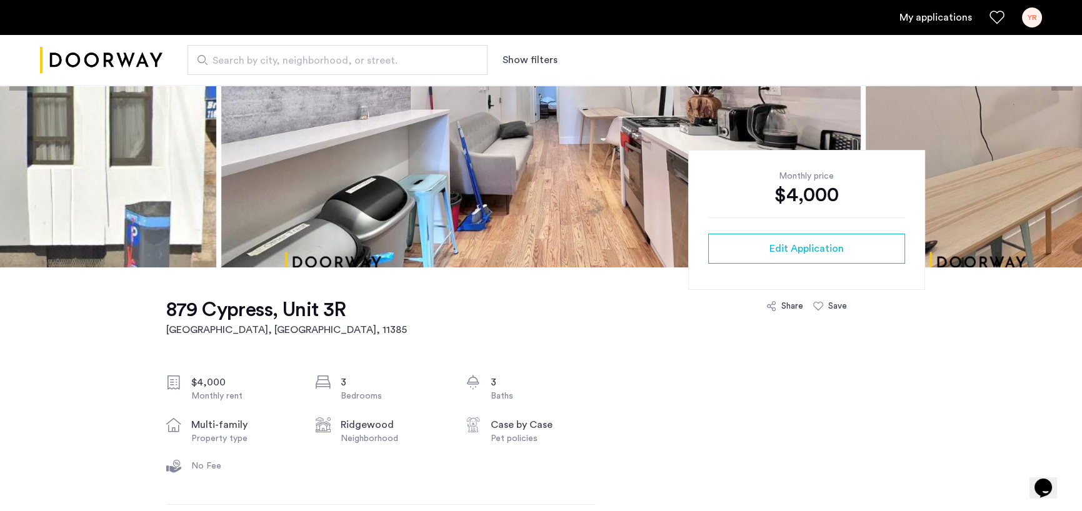
scroll to position [250, 0]
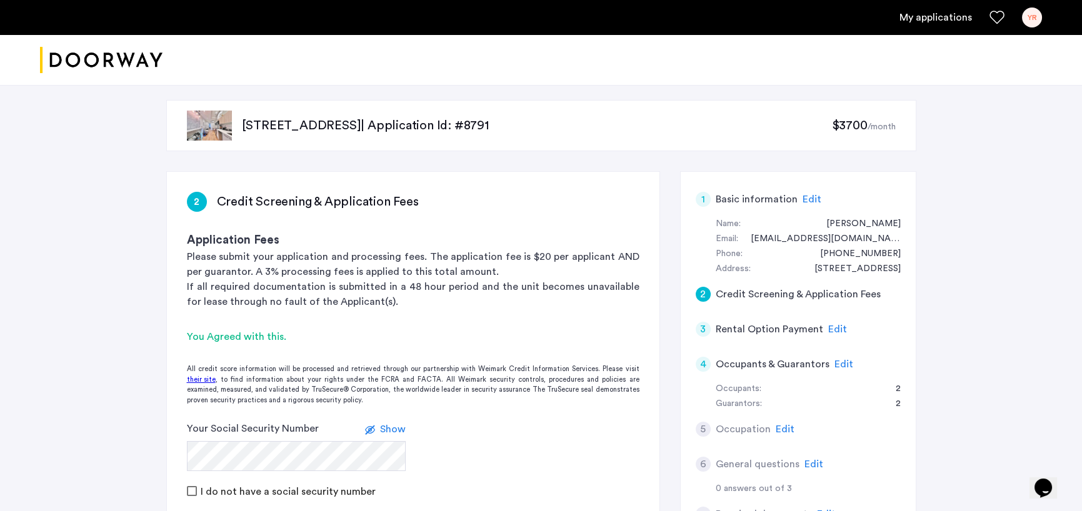
click at [200, 124] on img at bounding box center [209, 126] width 45 height 30
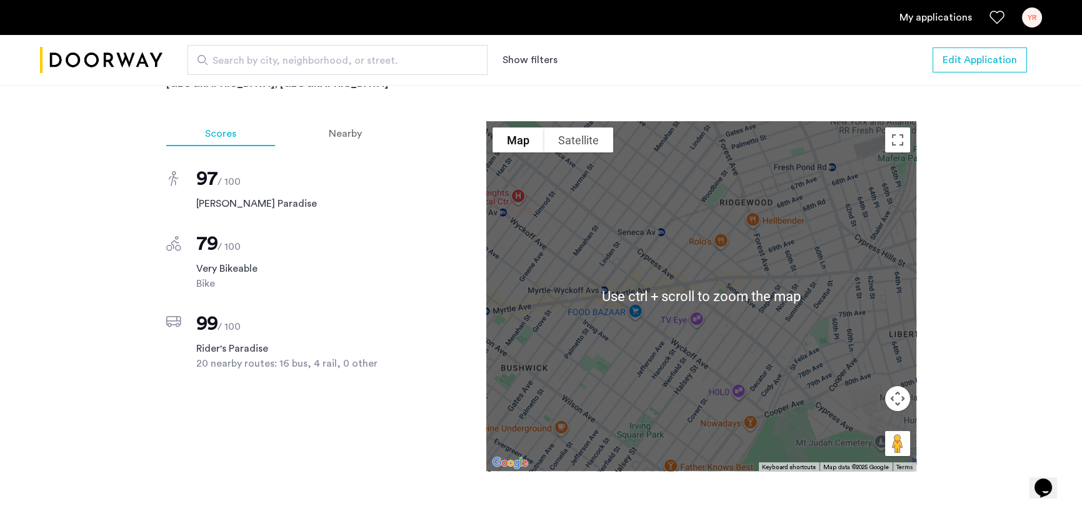
scroll to position [937, 0]
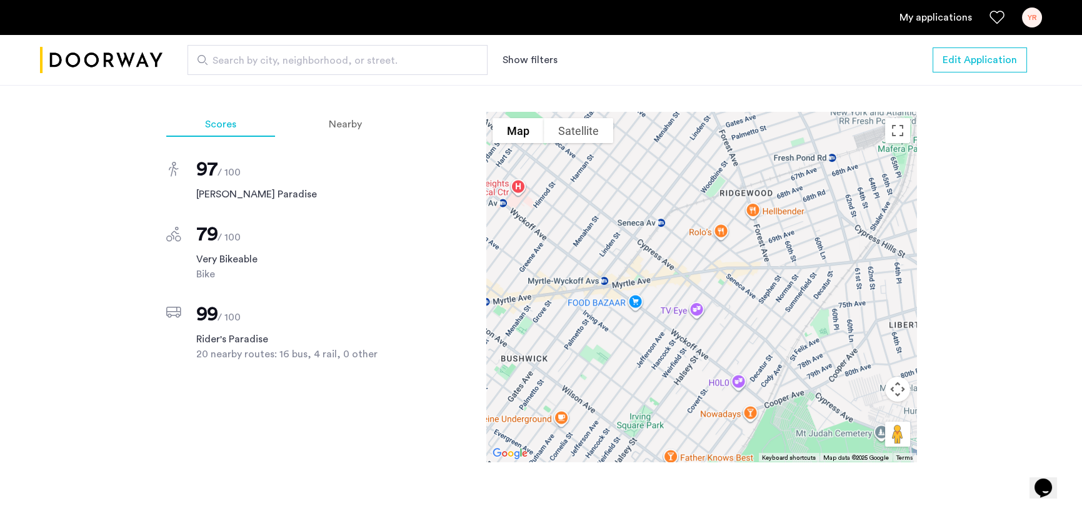
click at [790, 329] on div at bounding box center [701, 287] width 430 height 350
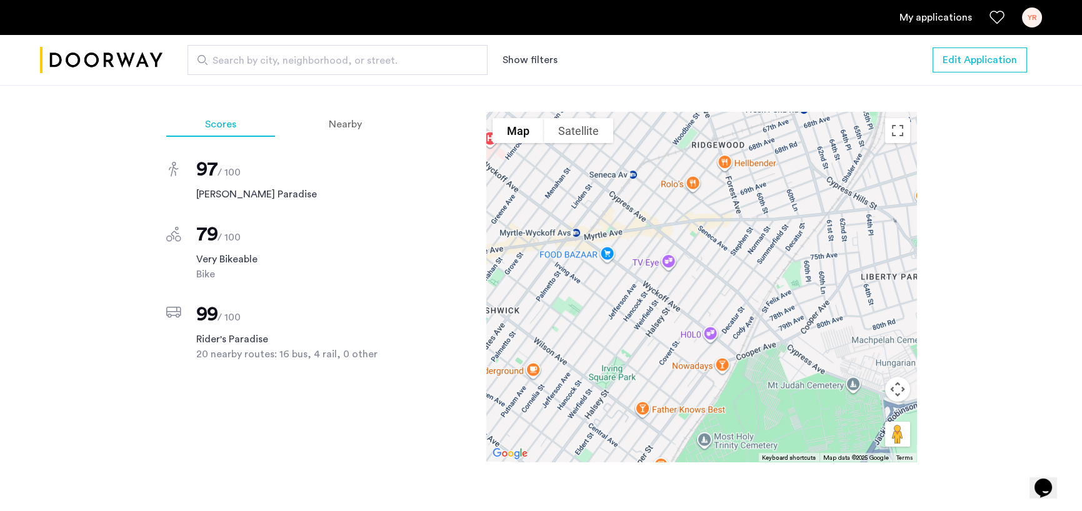
drag, startPoint x: 791, startPoint y: 325, endPoint x: 777, endPoint y: 291, distance: 37.0
click at [777, 291] on div at bounding box center [701, 287] width 430 height 350
click at [523, 130] on button "Map" at bounding box center [517, 130] width 51 height 25
click at [785, 327] on div at bounding box center [701, 287] width 430 height 350
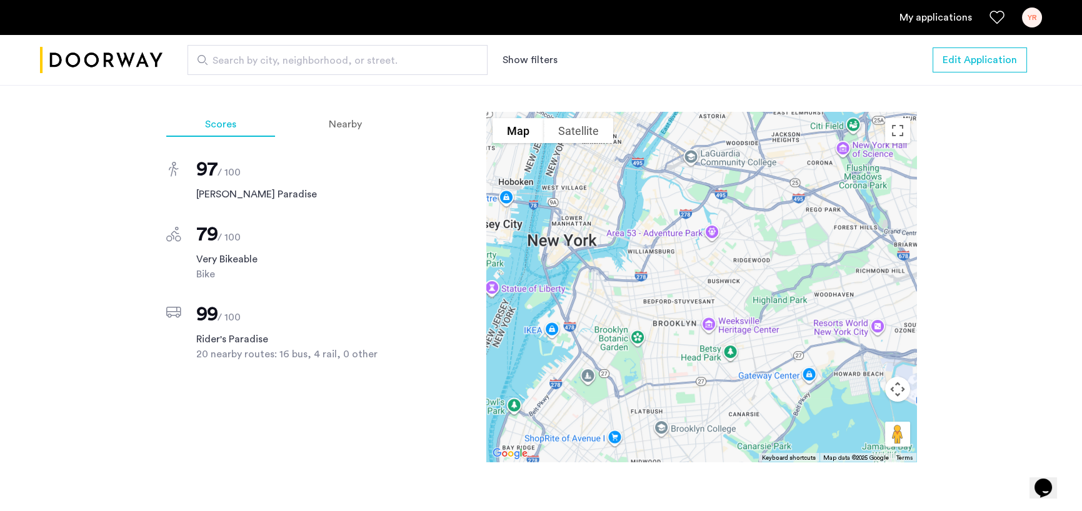
drag, startPoint x: 725, startPoint y: 314, endPoint x: 707, endPoint y: 254, distance: 61.9
click at [707, 254] on div at bounding box center [701, 287] width 430 height 350
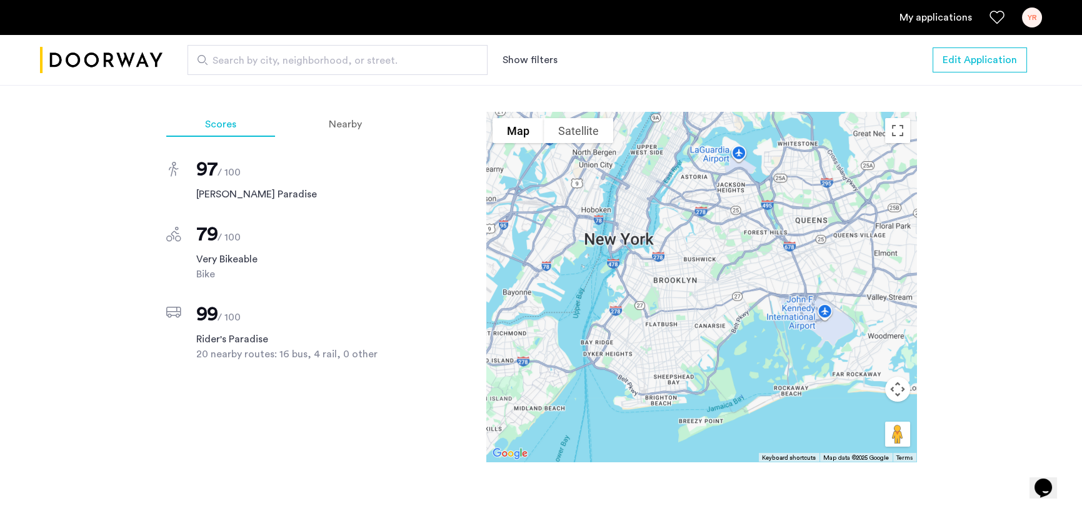
drag, startPoint x: 697, startPoint y: 365, endPoint x: 681, endPoint y: 300, distance: 66.8
click at [681, 300] on div at bounding box center [701, 287] width 430 height 350
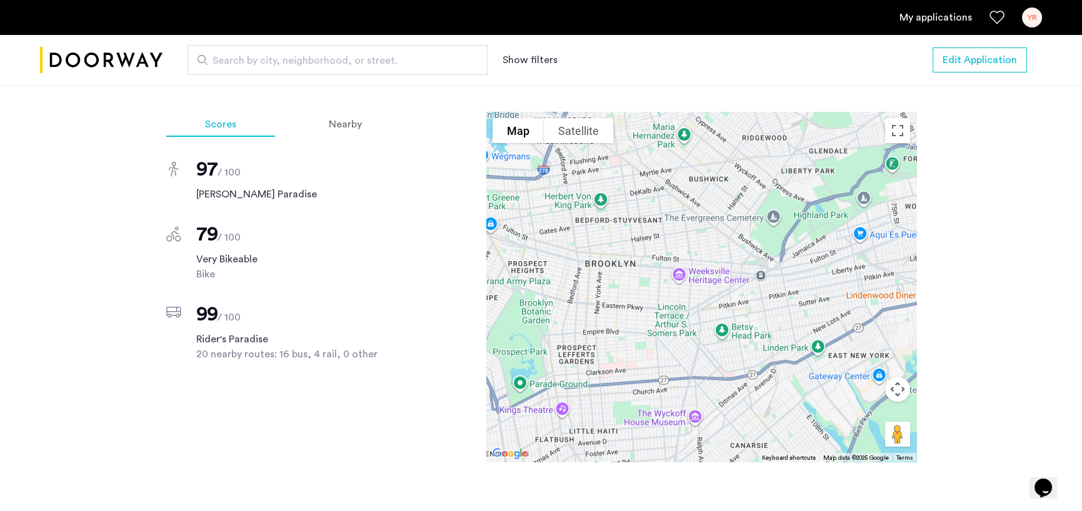
drag, startPoint x: 700, startPoint y: 293, endPoint x: 636, endPoint y: 372, distance: 102.2
click at [636, 372] on div at bounding box center [701, 287] width 430 height 350
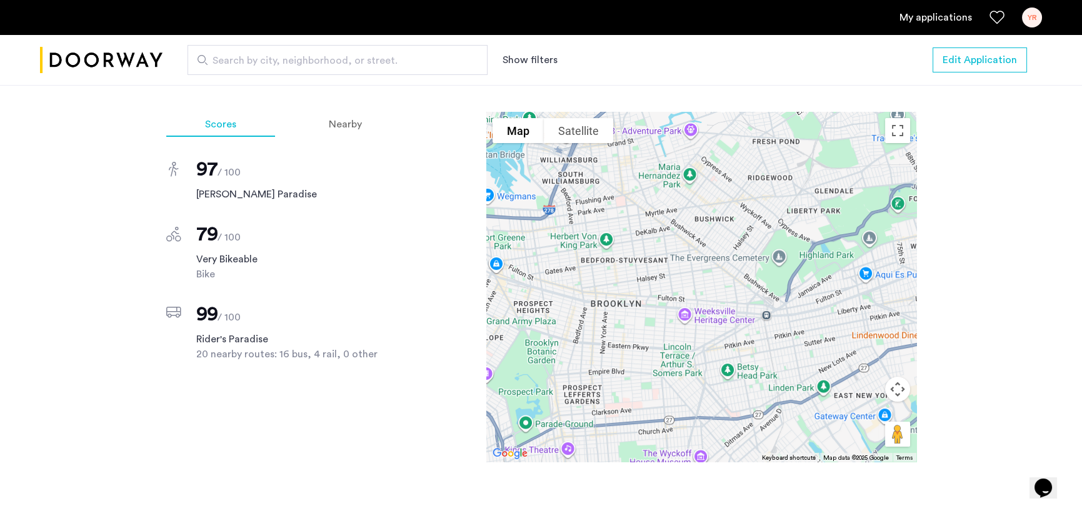
drag, startPoint x: 657, startPoint y: 326, endPoint x: 667, endPoint y: 389, distance: 64.0
click at [667, 389] on div at bounding box center [701, 287] width 430 height 350
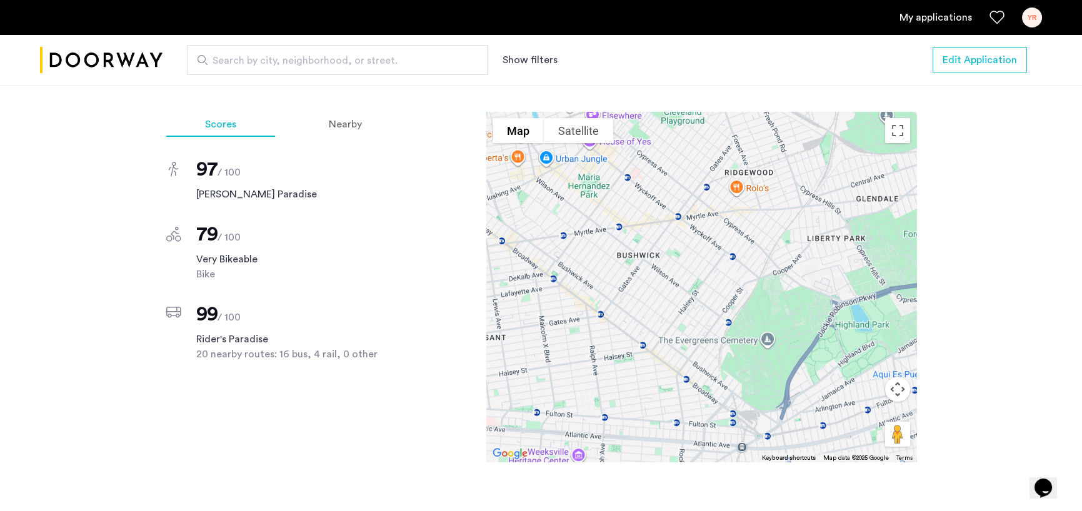
drag, startPoint x: 727, startPoint y: 284, endPoint x: 599, endPoint y: 429, distance: 193.9
click at [599, 429] on div at bounding box center [701, 287] width 430 height 350
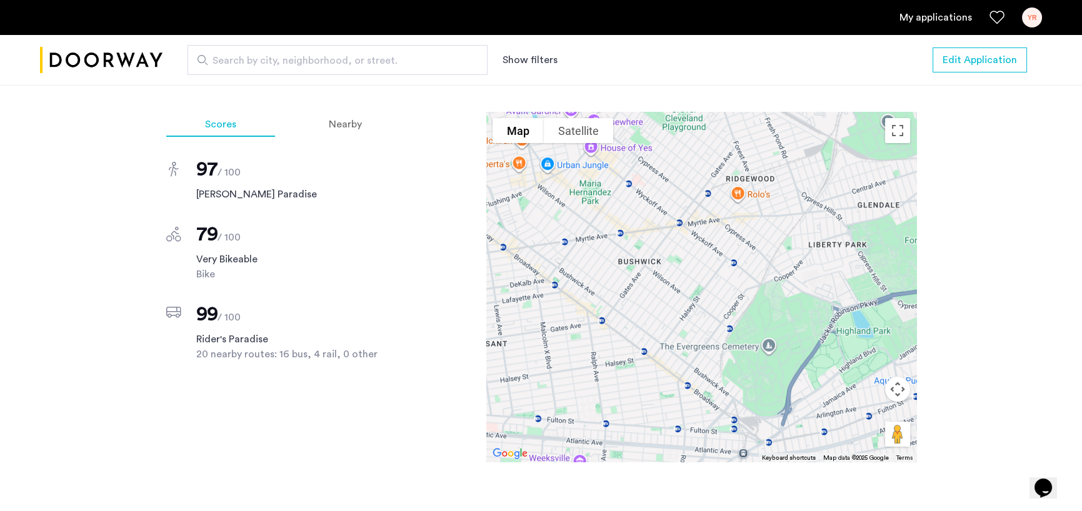
drag, startPoint x: 607, startPoint y: 343, endPoint x: 611, endPoint y: 349, distance: 7.0
click at [611, 349] on div at bounding box center [701, 287] width 430 height 350
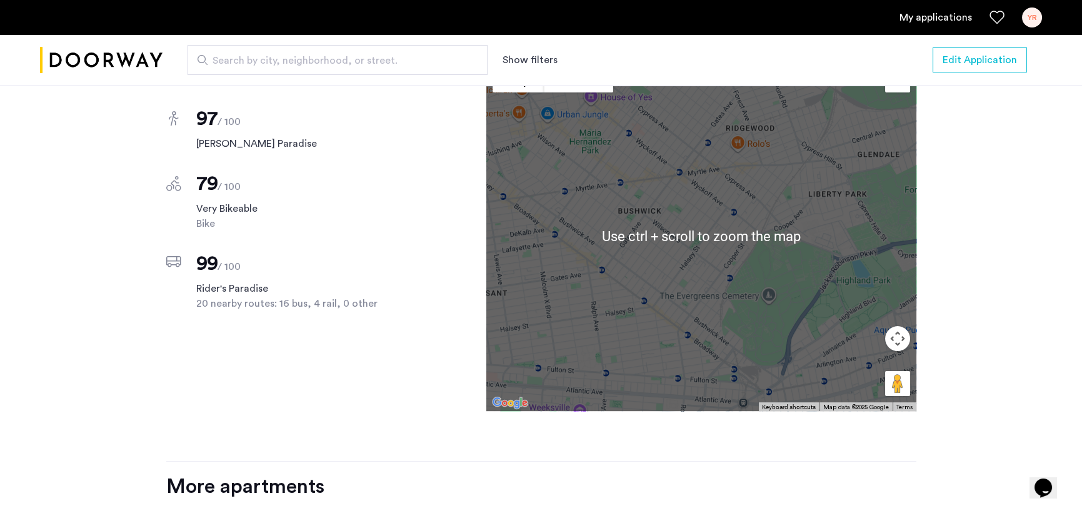
scroll to position [1000, 0]
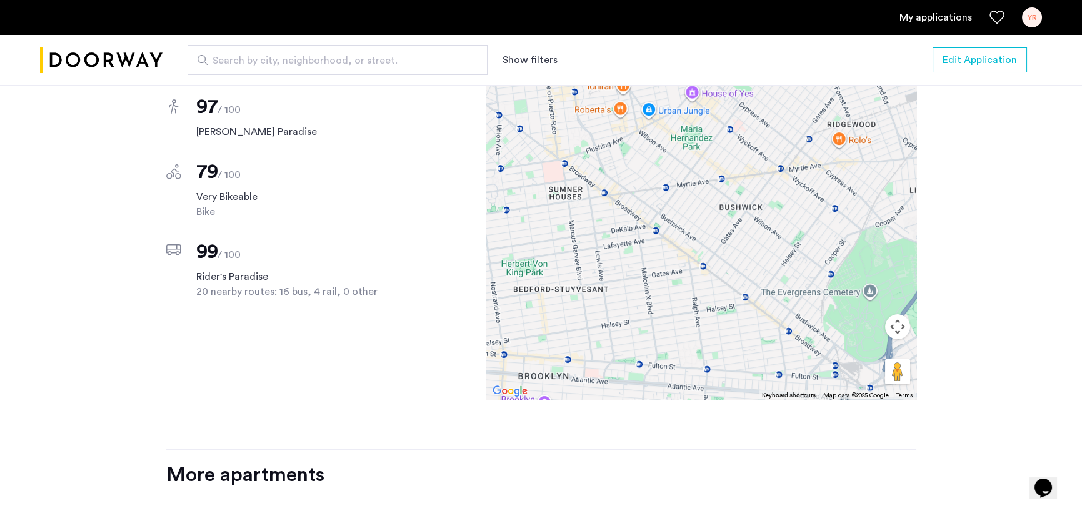
drag, startPoint x: 540, startPoint y: 236, endPoint x: 643, endPoint y: 244, distance: 103.4
click at [643, 244] on div at bounding box center [701, 224] width 430 height 350
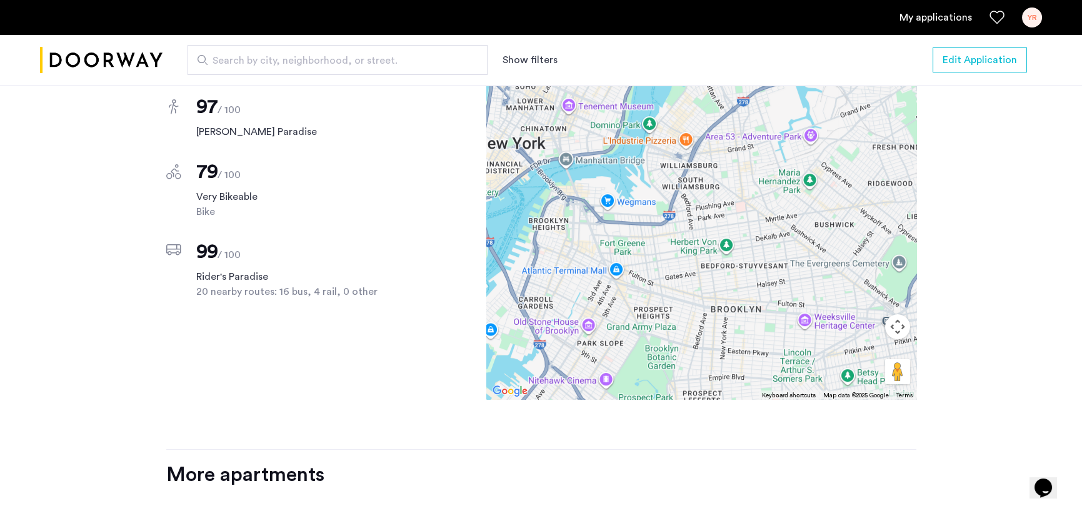
drag, startPoint x: 610, startPoint y: 252, endPoint x: 751, endPoint y: 251, distance: 141.2
click at [751, 251] on div at bounding box center [701, 224] width 430 height 350
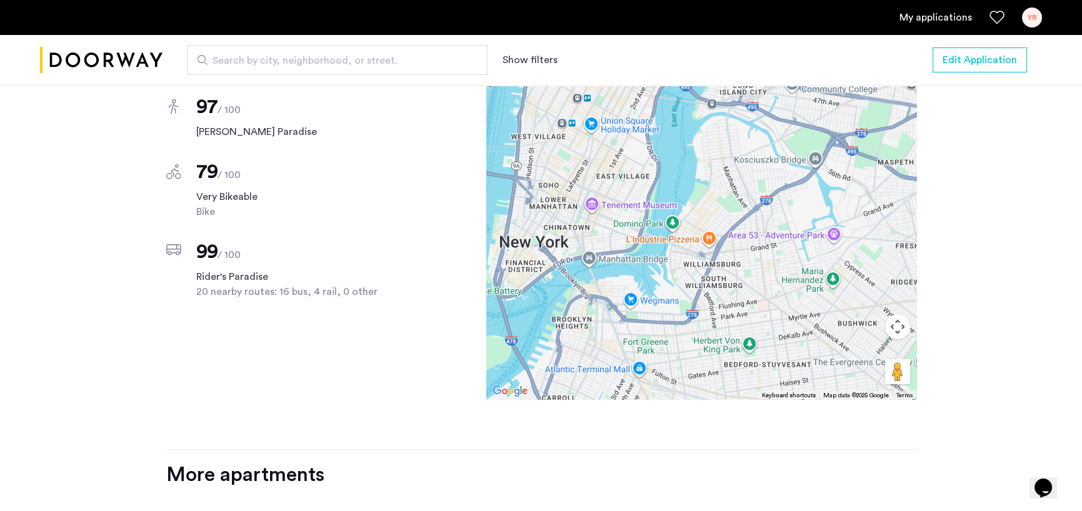
drag, startPoint x: 561, startPoint y: 191, endPoint x: 583, endPoint y: 283, distance: 95.0
click at [583, 283] on div at bounding box center [701, 224] width 430 height 350
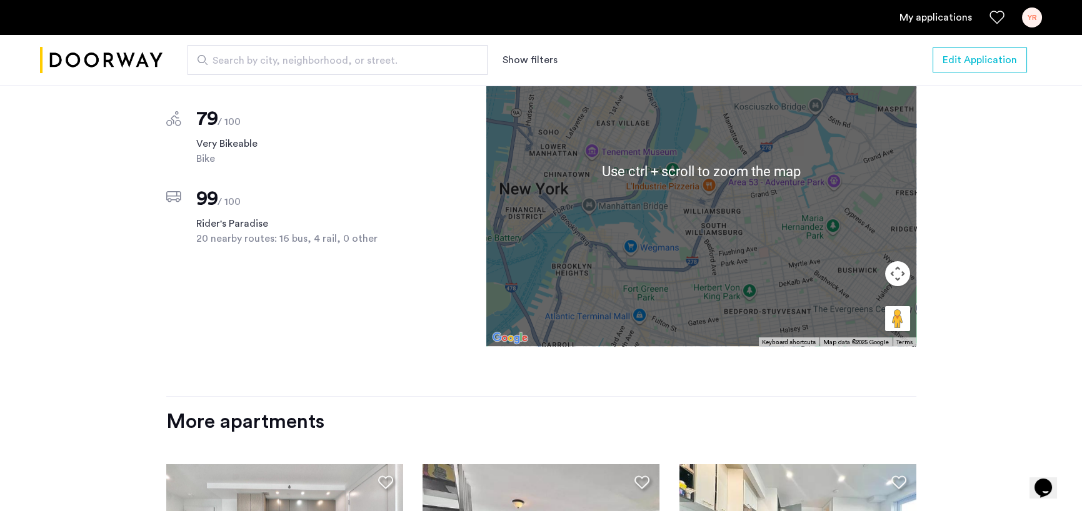
scroll to position [1062, 0]
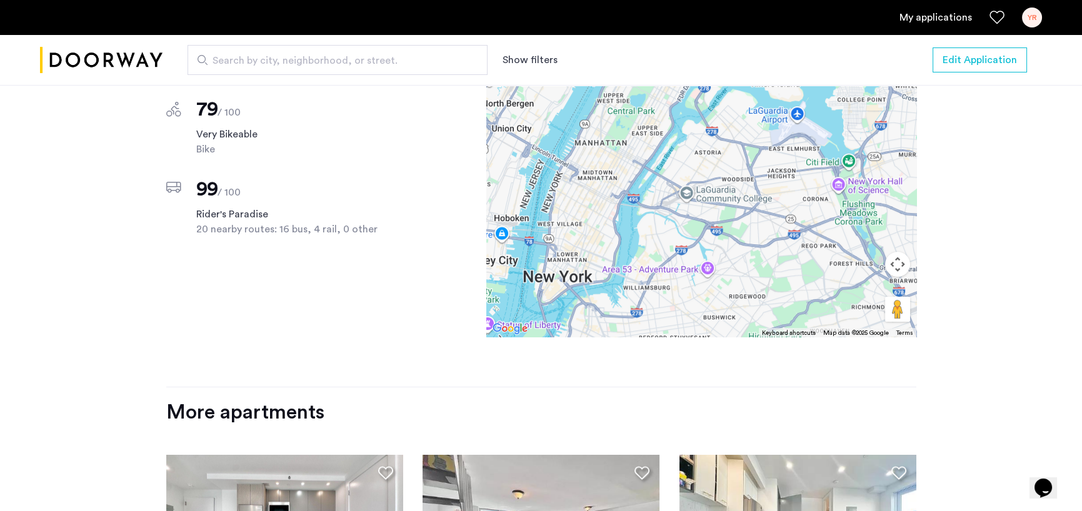
drag, startPoint x: 689, startPoint y: 253, endPoint x: 660, endPoint y: 292, distance: 48.6
click at [660, 292] on div at bounding box center [701, 162] width 430 height 350
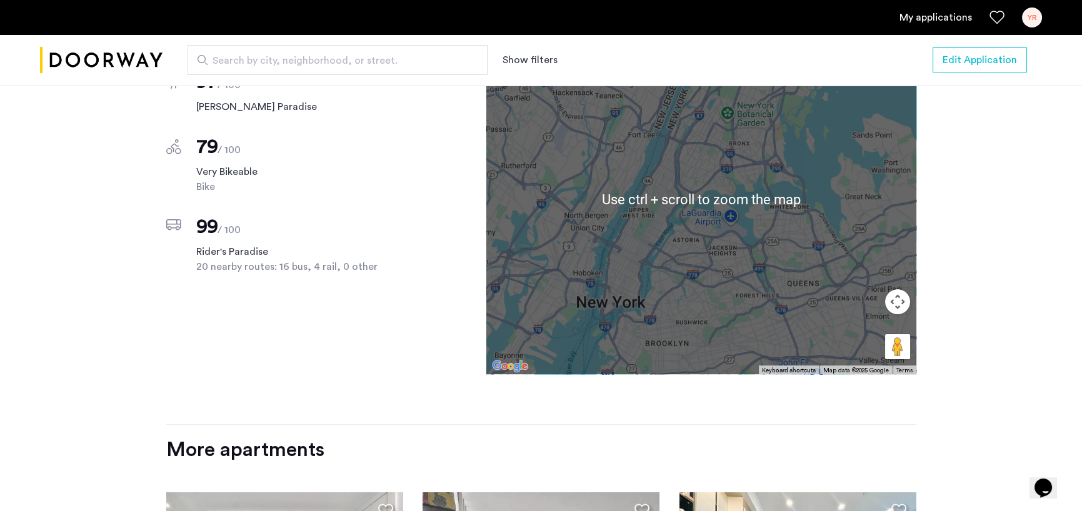
scroll to position [1000, 0]
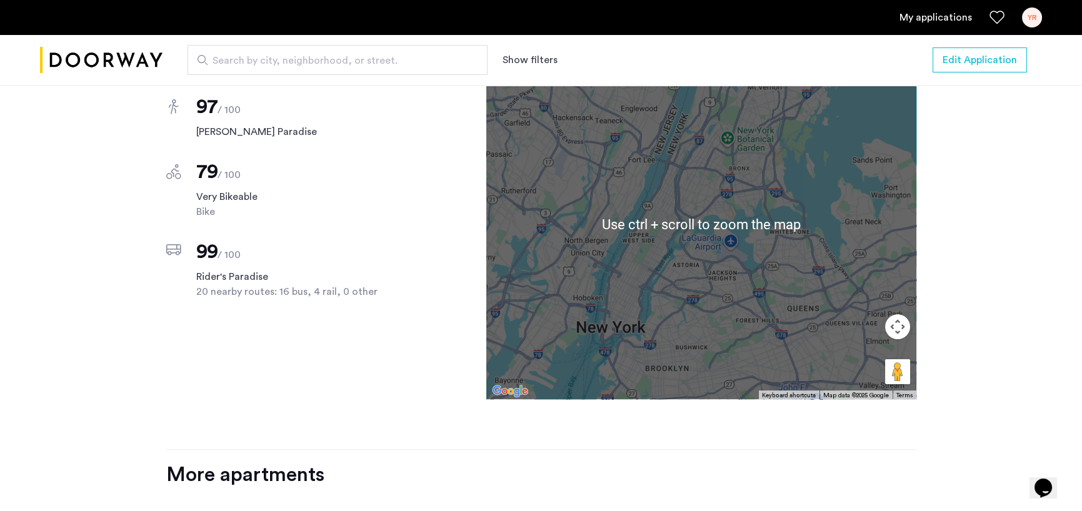
click at [706, 297] on div at bounding box center [701, 224] width 430 height 350
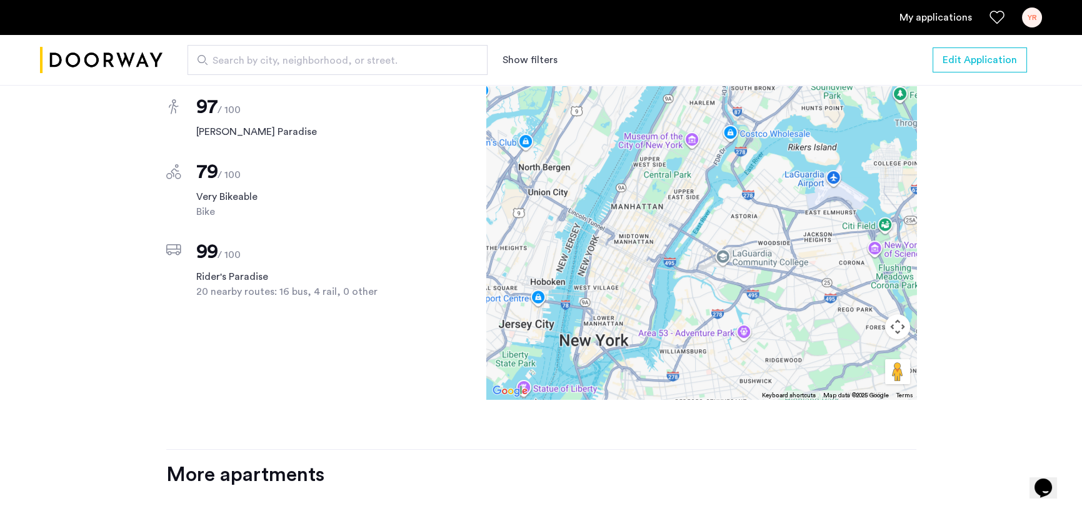
drag, startPoint x: 720, startPoint y: 229, endPoint x: 782, endPoint y: 204, distance: 66.5
click at [782, 204] on div at bounding box center [701, 224] width 430 height 350
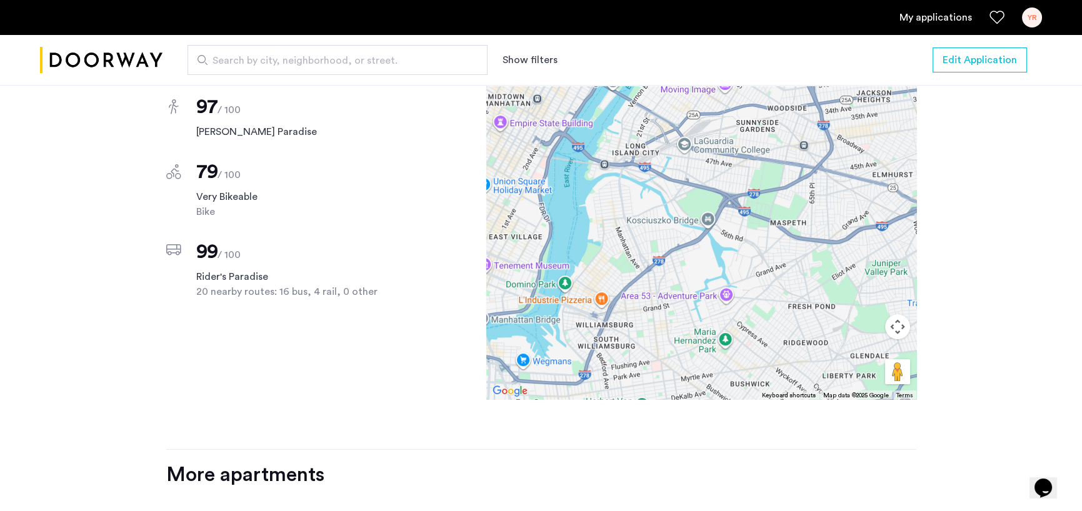
drag, startPoint x: 779, startPoint y: 285, endPoint x: 672, endPoint y: 232, distance: 119.3
click at [672, 232] on div at bounding box center [701, 224] width 430 height 350
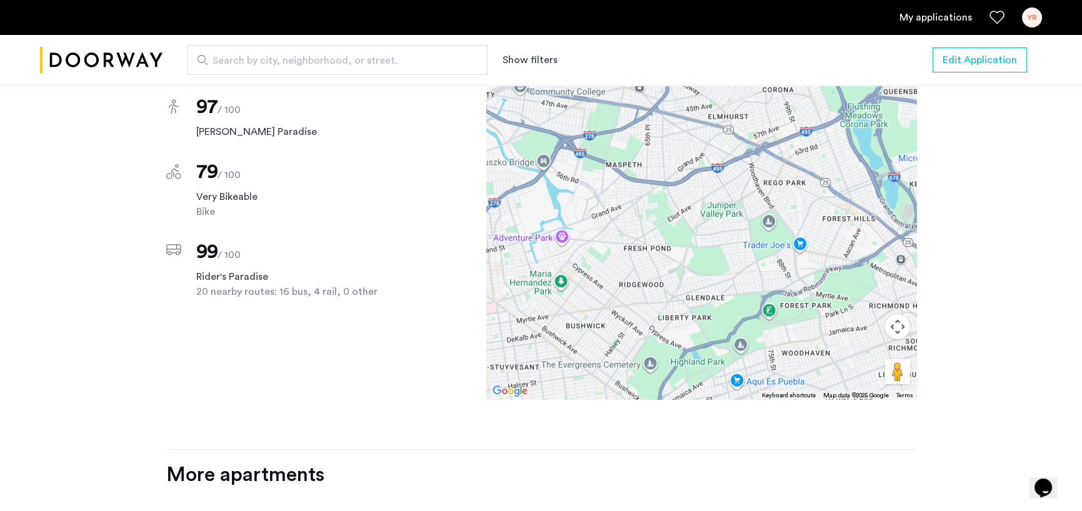
drag, startPoint x: 769, startPoint y: 337, endPoint x: 604, endPoint y: 277, distance: 175.3
click at [604, 277] on div at bounding box center [701, 224] width 430 height 350
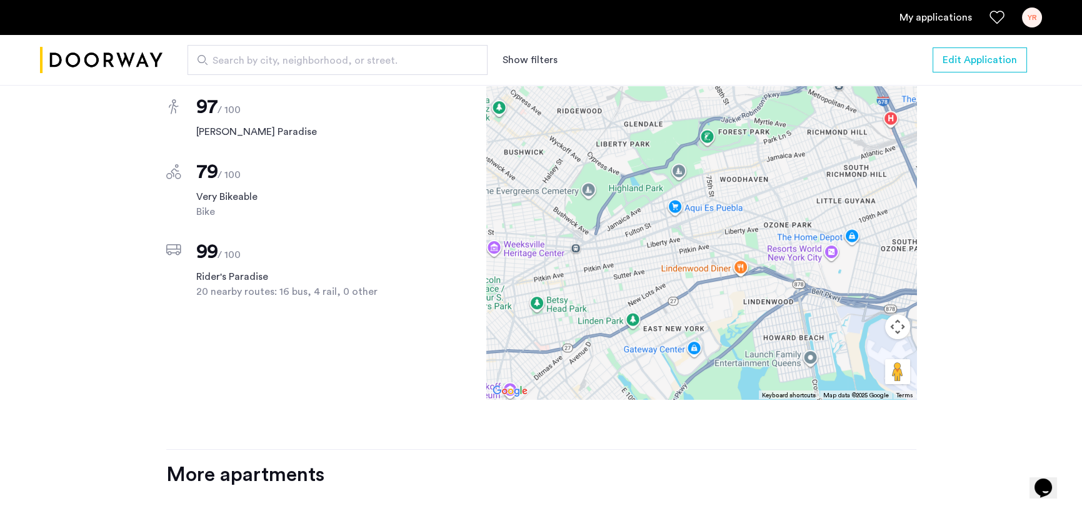
drag, startPoint x: 724, startPoint y: 354, endPoint x: 661, endPoint y: 179, distance: 185.4
click at [661, 179] on div at bounding box center [701, 224] width 430 height 350
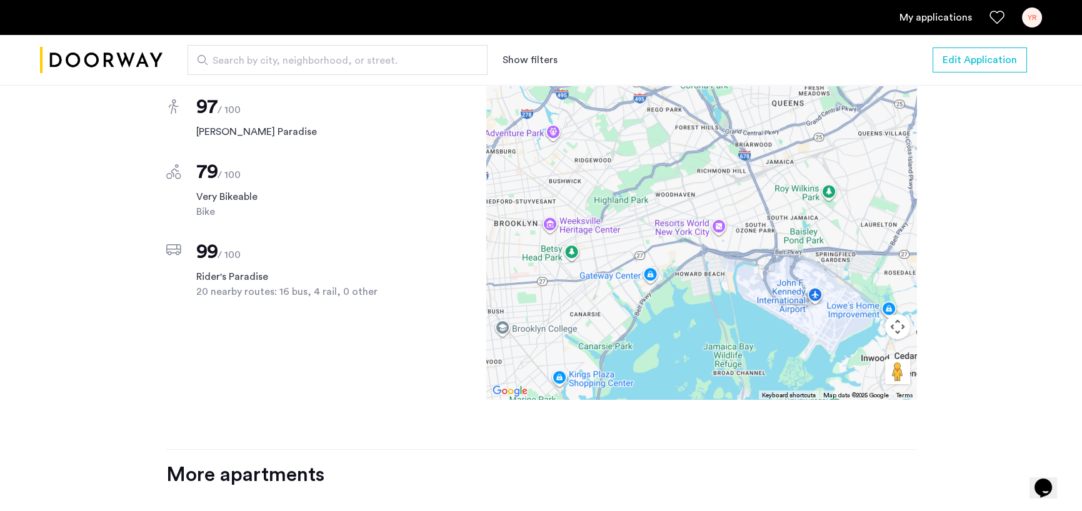
drag, startPoint x: 744, startPoint y: 311, endPoint x: 702, endPoint y: 324, distance: 43.7
click at [702, 324] on div at bounding box center [701, 224] width 430 height 350
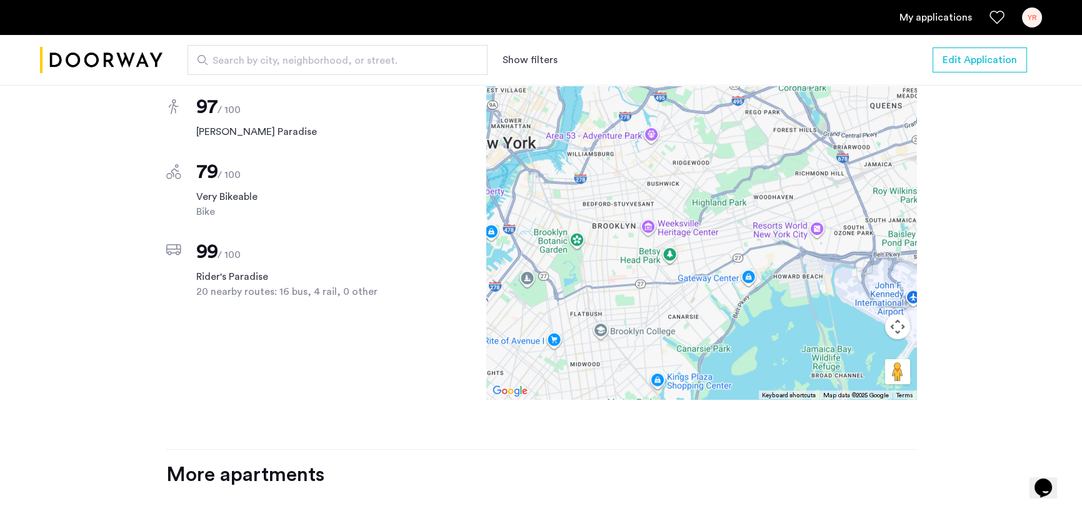
drag, startPoint x: 659, startPoint y: 237, endPoint x: 758, endPoint y: 241, distance: 99.4
click at [758, 241] on div at bounding box center [701, 224] width 430 height 350
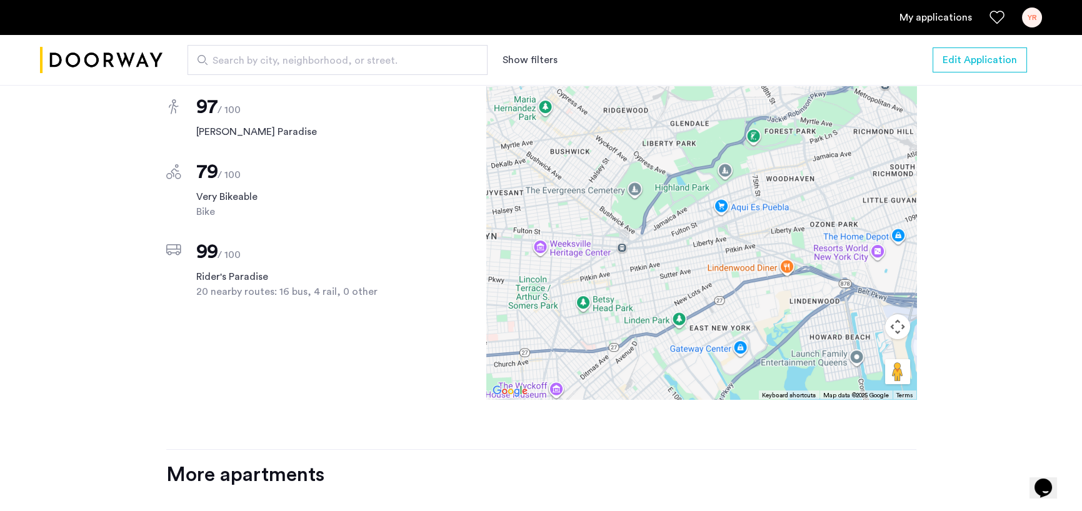
drag, startPoint x: 719, startPoint y: 286, endPoint x: 642, endPoint y: 300, distance: 78.7
click at [642, 300] on div at bounding box center [701, 224] width 430 height 350
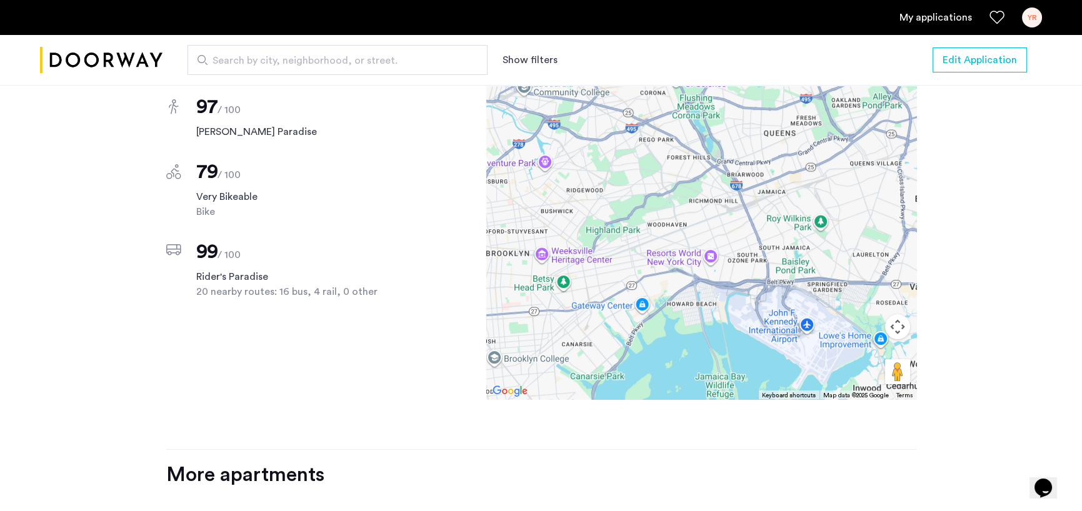
drag, startPoint x: 710, startPoint y: 322, endPoint x: 661, endPoint y: 311, distance: 50.2
click at [661, 311] on div at bounding box center [701, 224] width 430 height 350
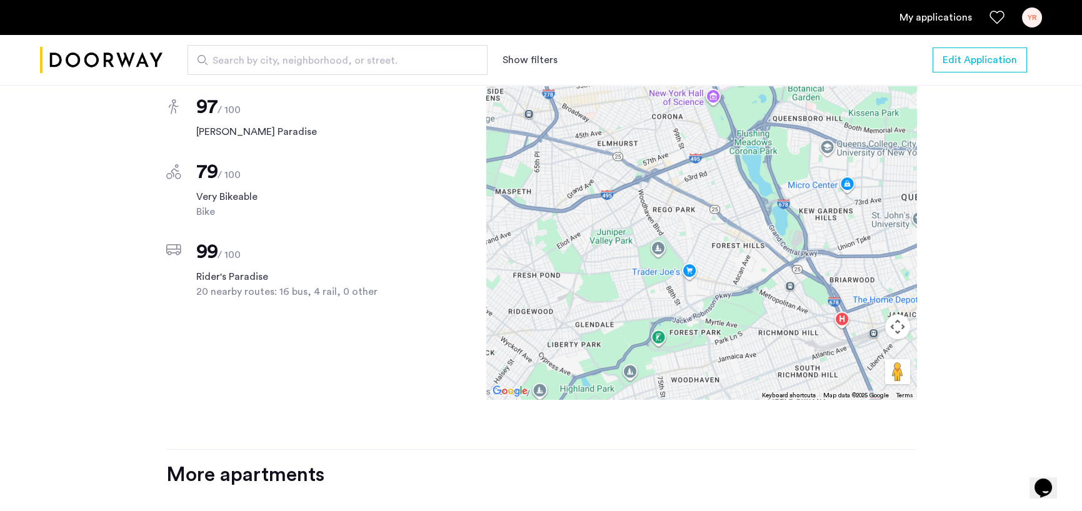
drag, startPoint x: 656, startPoint y: 221, endPoint x: 702, endPoint y: 406, distance: 189.9
click at [702, 407] on div "Scores Nearby 97 / 100 [PERSON_NAME] Paradise 79 / 100 Very Bikeable Bike 99 / …" at bounding box center [541, 249] width 750 height 401
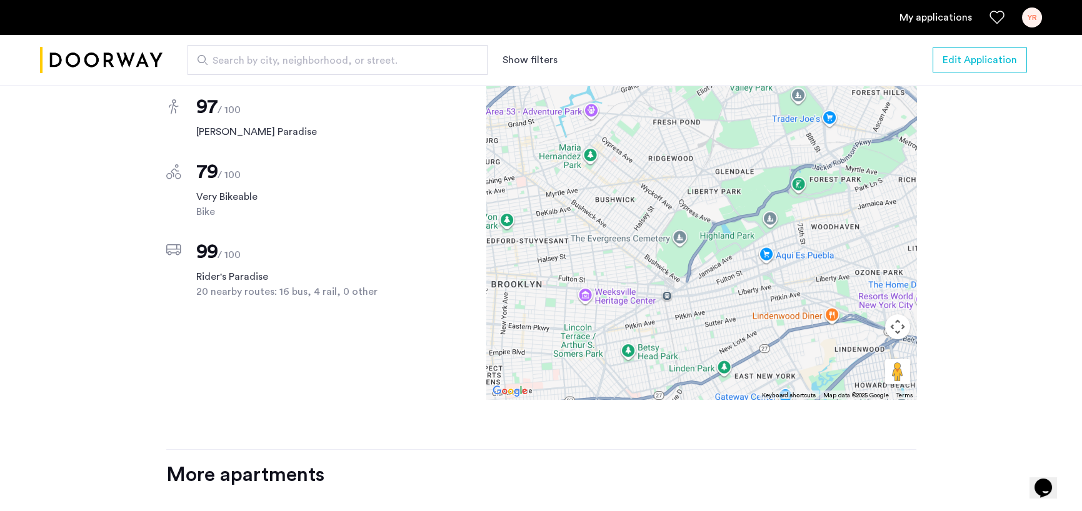
drag, startPoint x: 664, startPoint y: 337, endPoint x: 806, endPoint y: 185, distance: 207.8
click at [806, 185] on div at bounding box center [701, 224] width 430 height 350
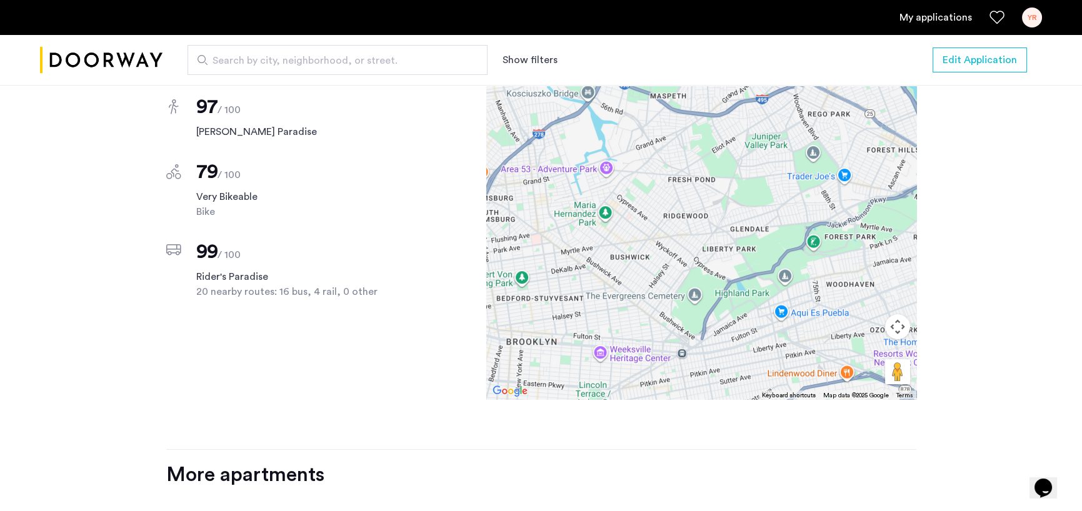
drag, startPoint x: 706, startPoint y: 209, endPoint x: 719, endPoint y: 308, distance: 100.3
click at [719, 308] on div at bounding box center [701, 224] width 430 height 350
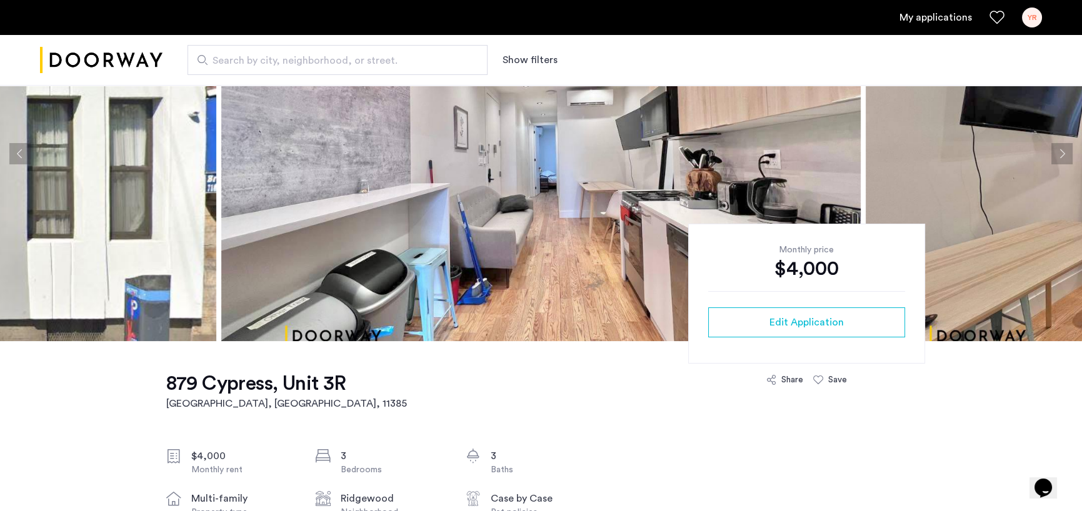
scroll to position [0, 0]
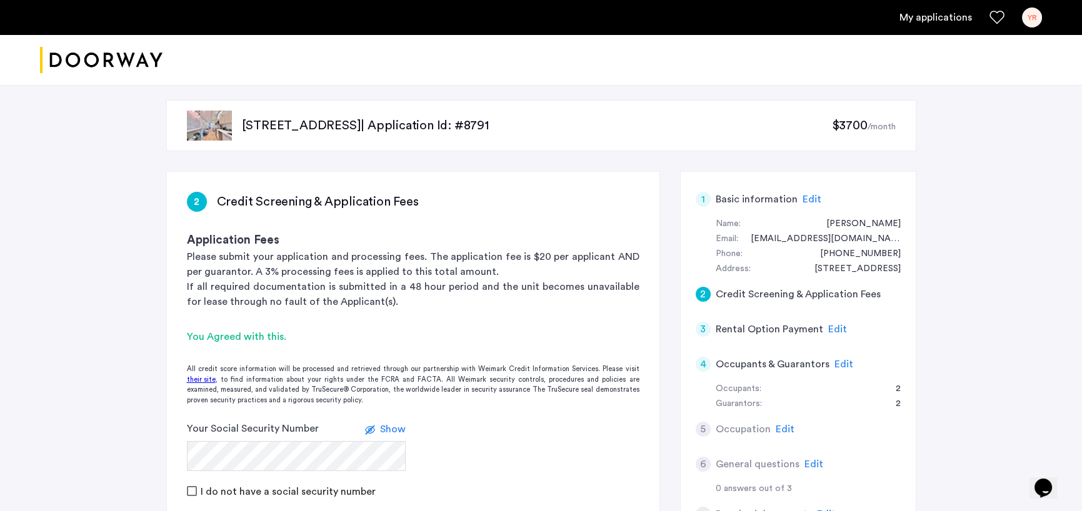
click at [381, 128] on p "[STREET_ADDRESS] | Application Id: #8791" at bounding box center [537, 125] width 590 height 17
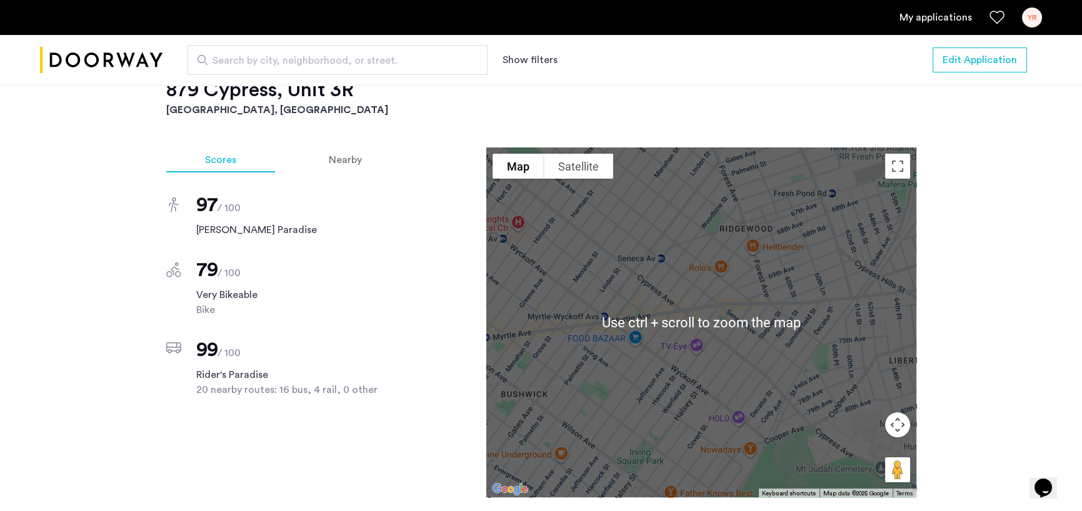
scroll to position [875, 0]
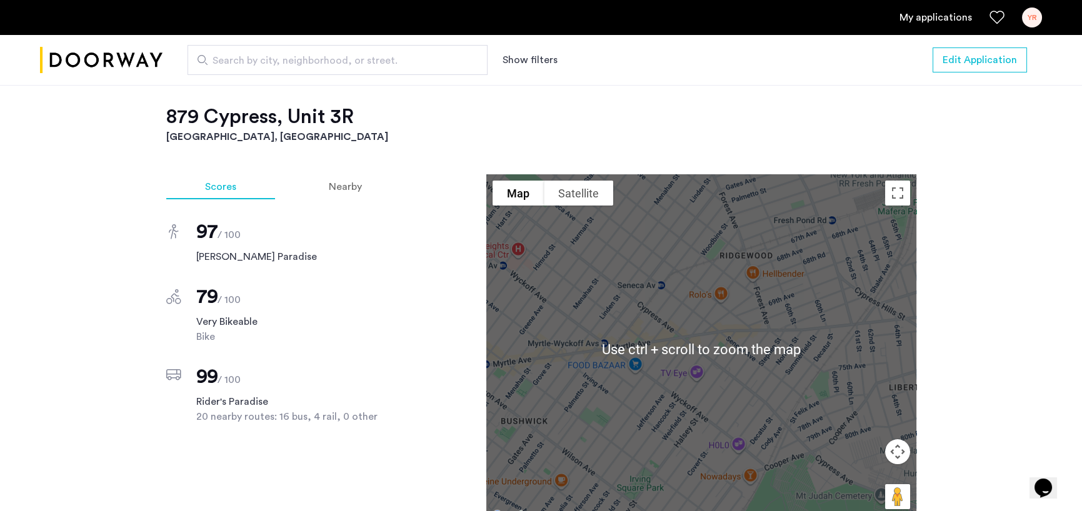
click at [640, 302] on div at bounding box center [701, 349] width 430 height 350
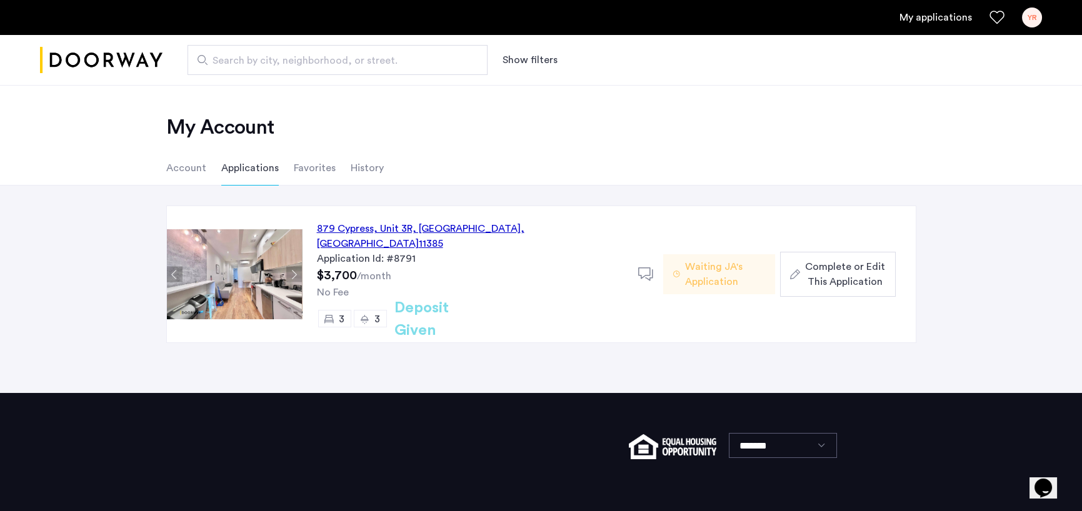
click at [844, 268] on span "Complete or Edit This Application" at bounding box center [845, 274] width 80 height 30
